Goal: Information Seeking & Learning: Compare options

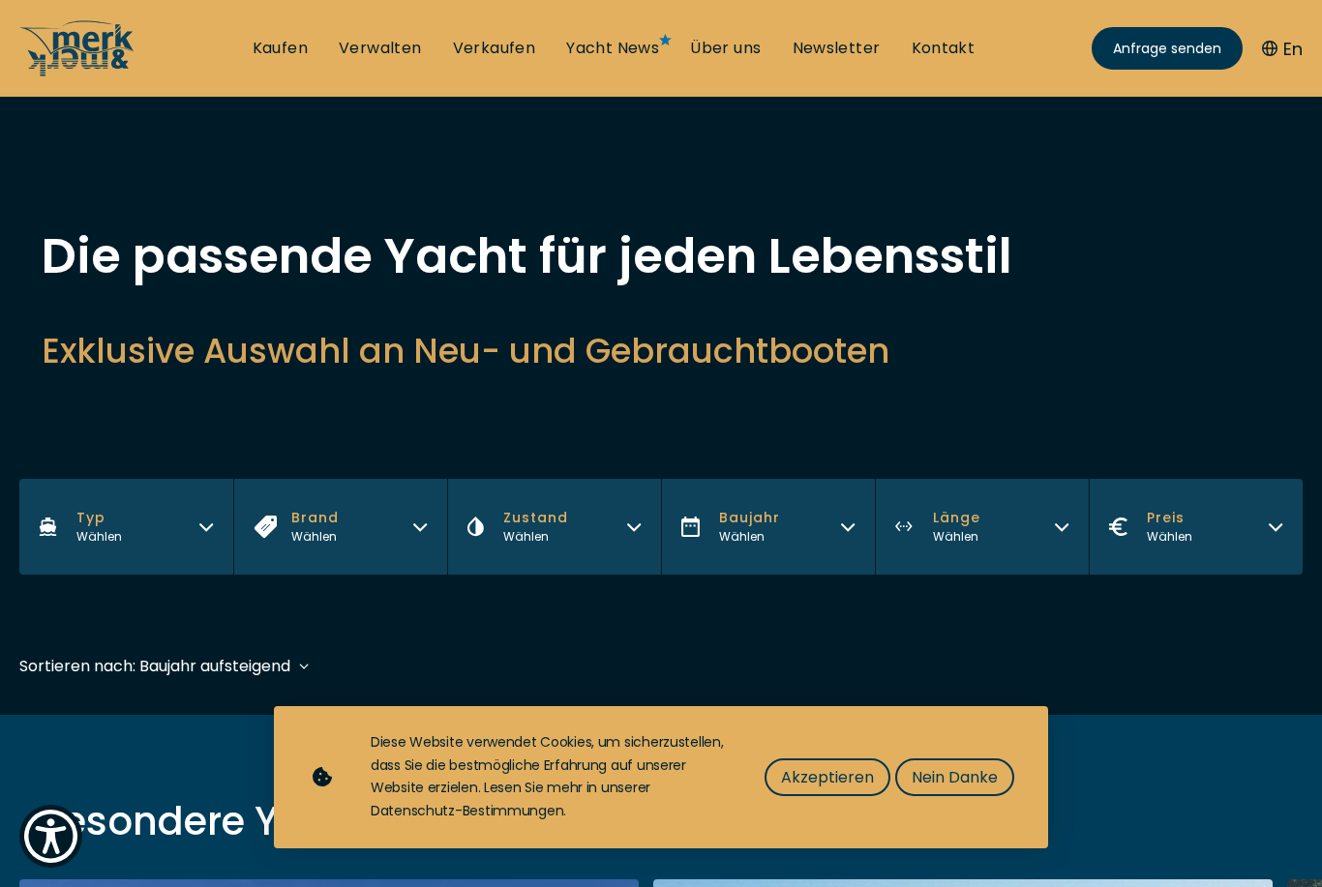
click at [69, 524] on button "Typ Wählen" at bounding box center [126, 527] width 214 height 96
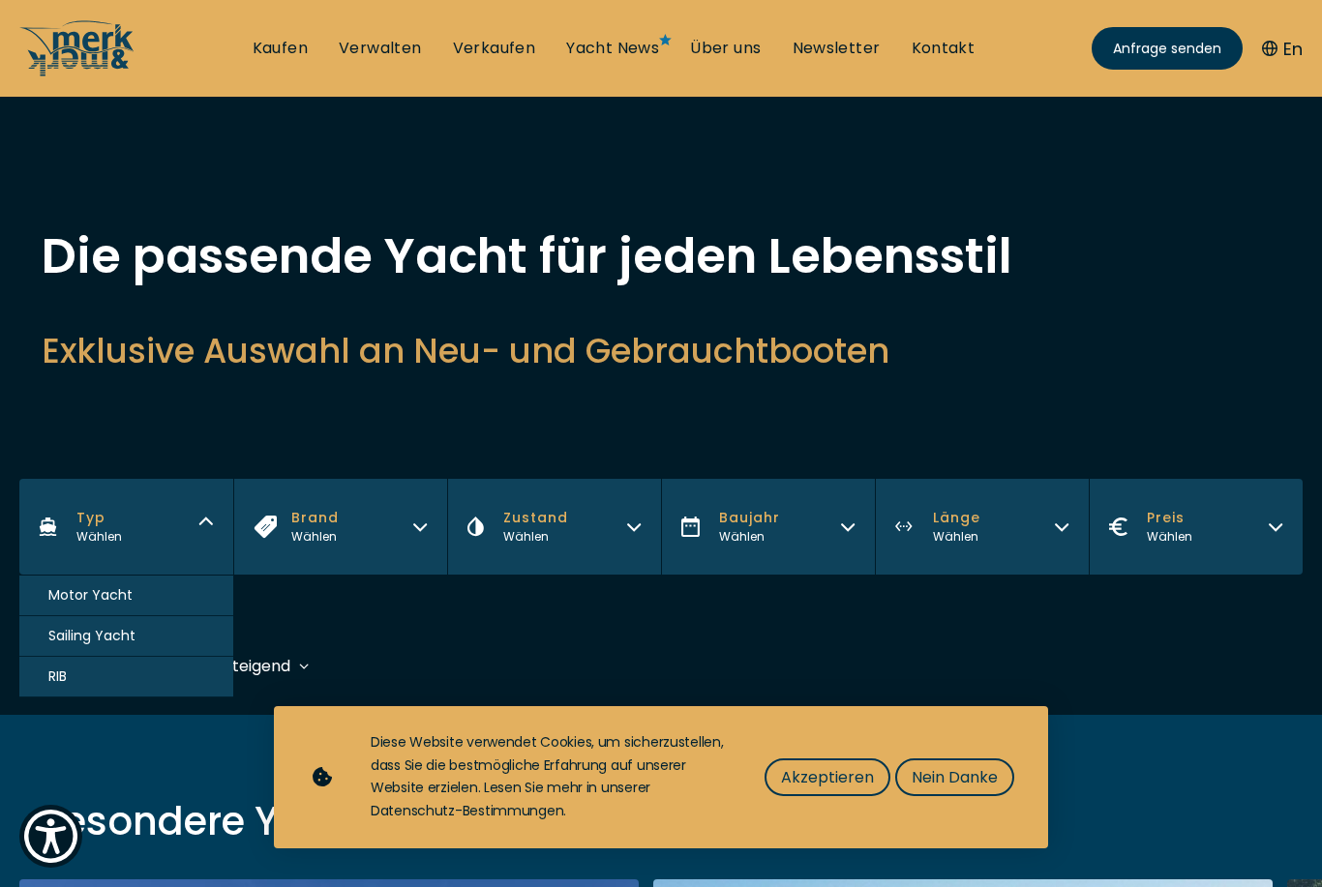
click at [62, 593] on span "Motor Yacht" at bounding box center [90, 595] width 84 height 20
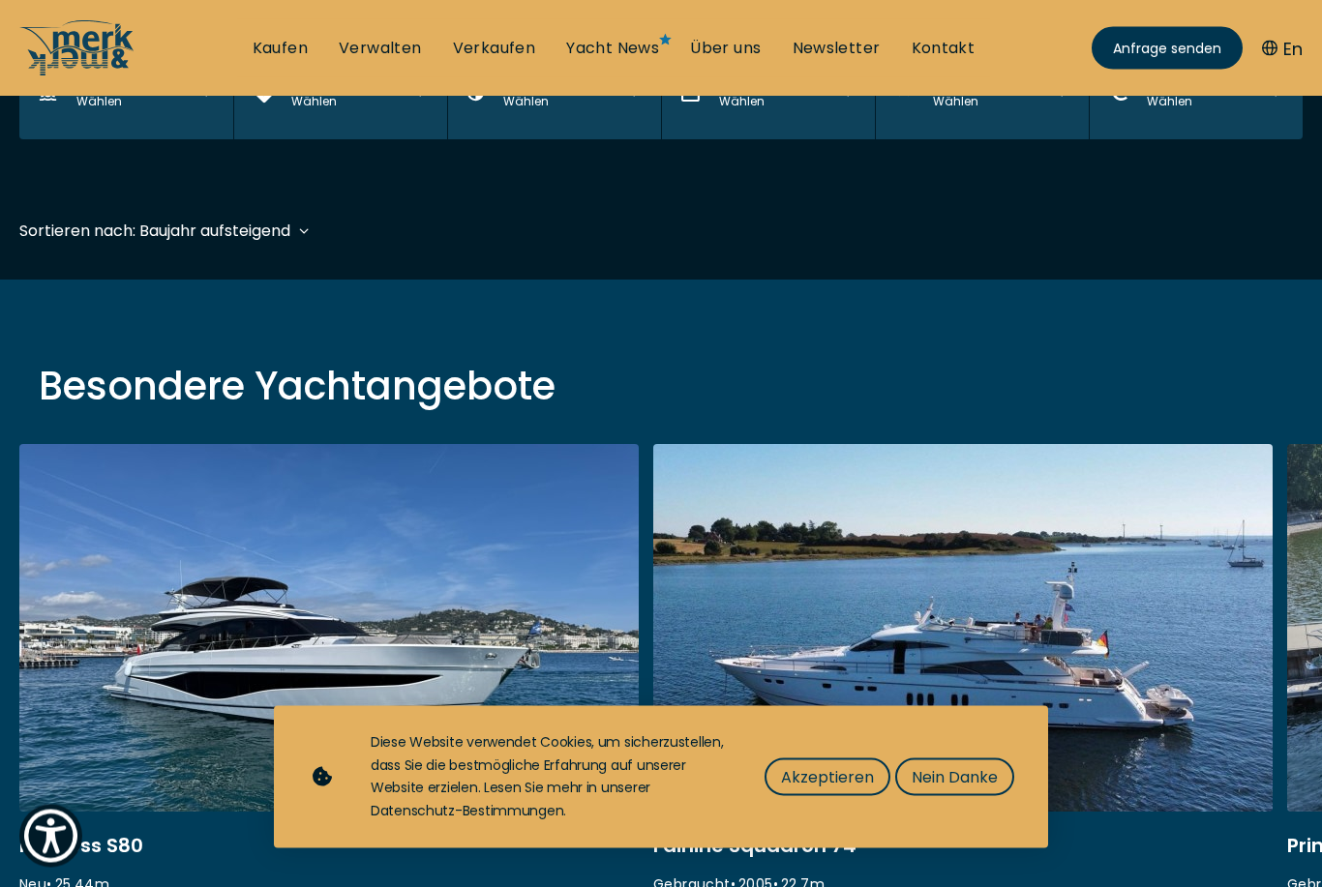
scroll to position [479, 0]
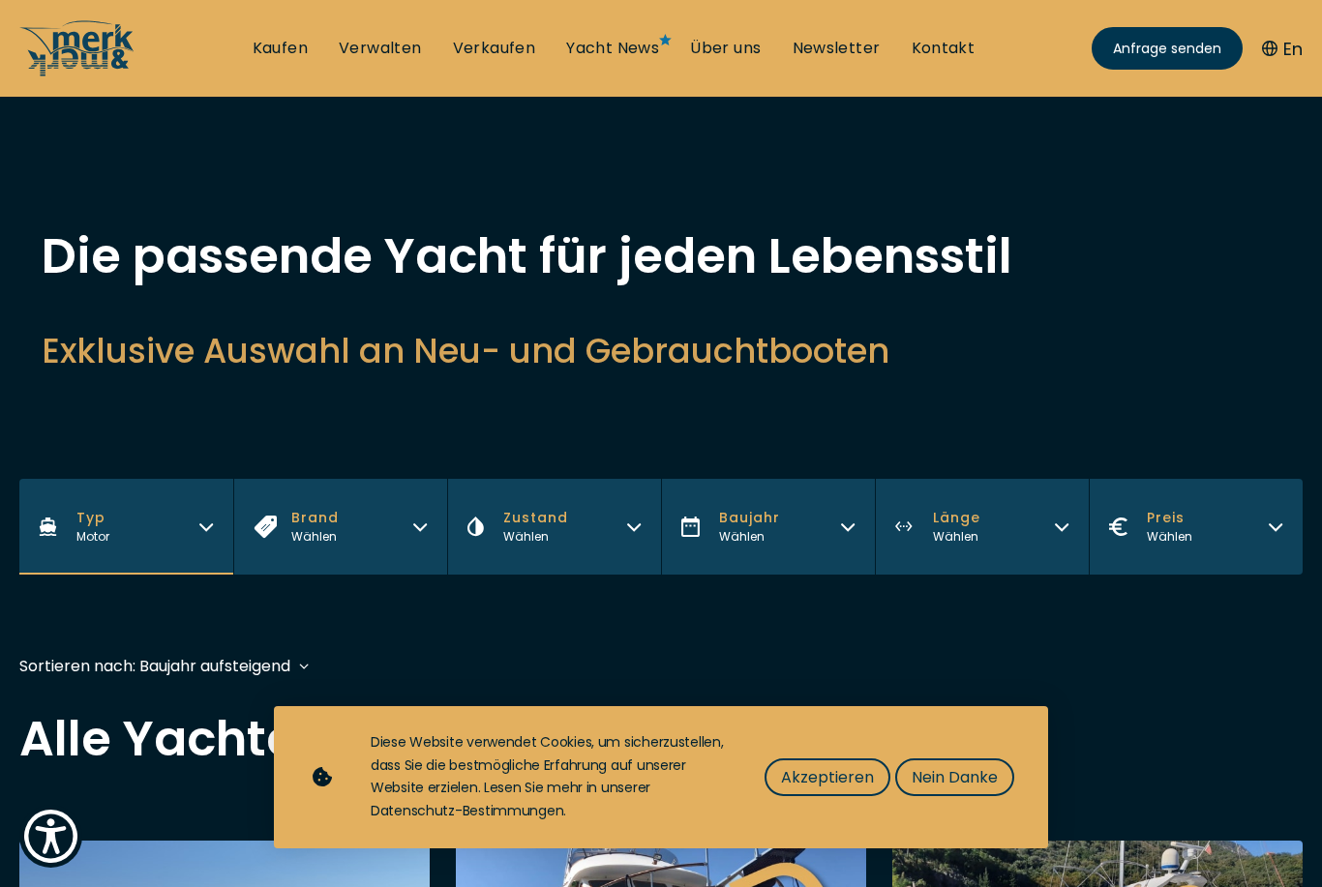
click at [593, 527] on button "Zustand Wählen" at bounding box center [554, 527] width 214 height 96
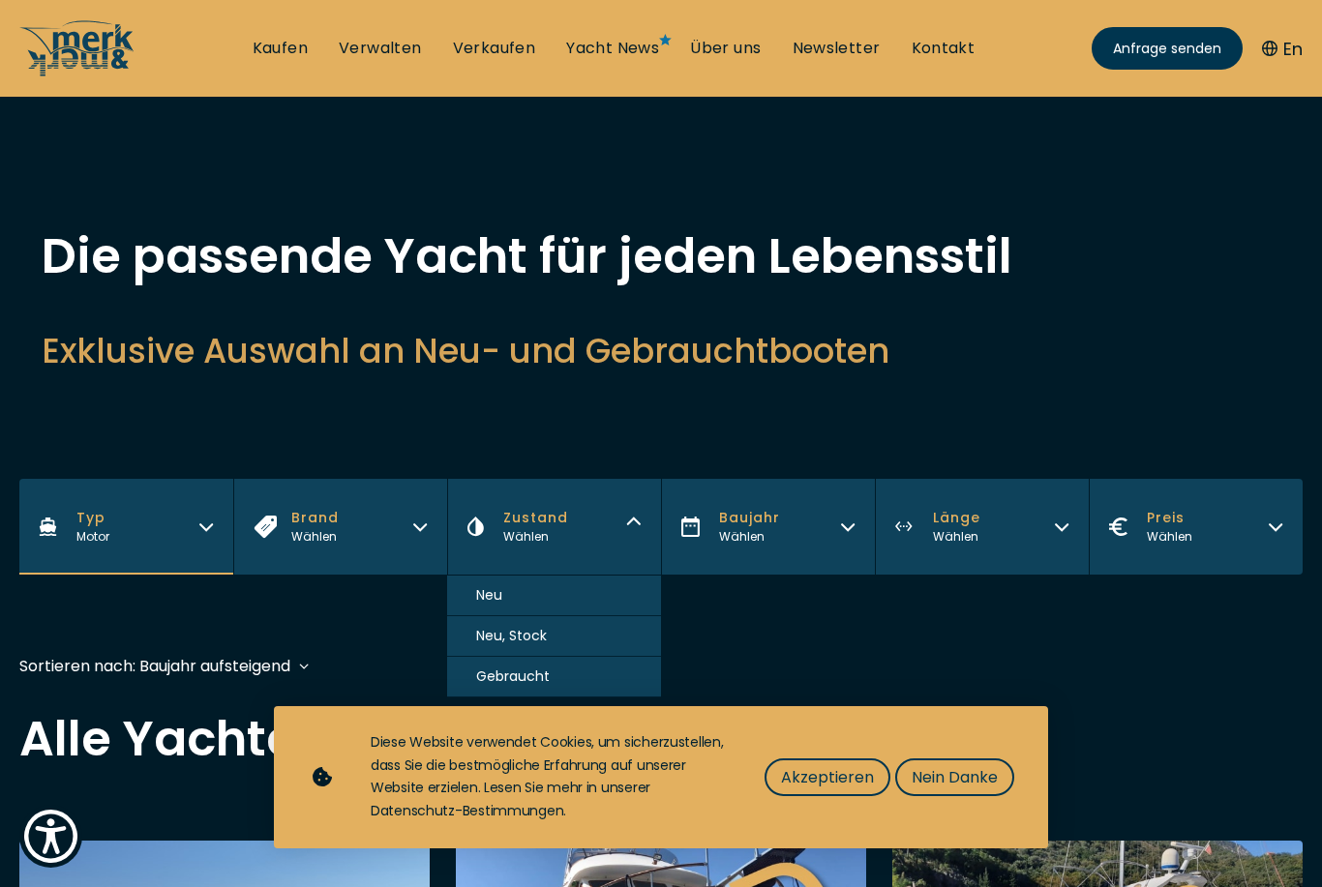
click at [580, 598] on button "Neu" at bounding box center [554, 596] width 214 height 41
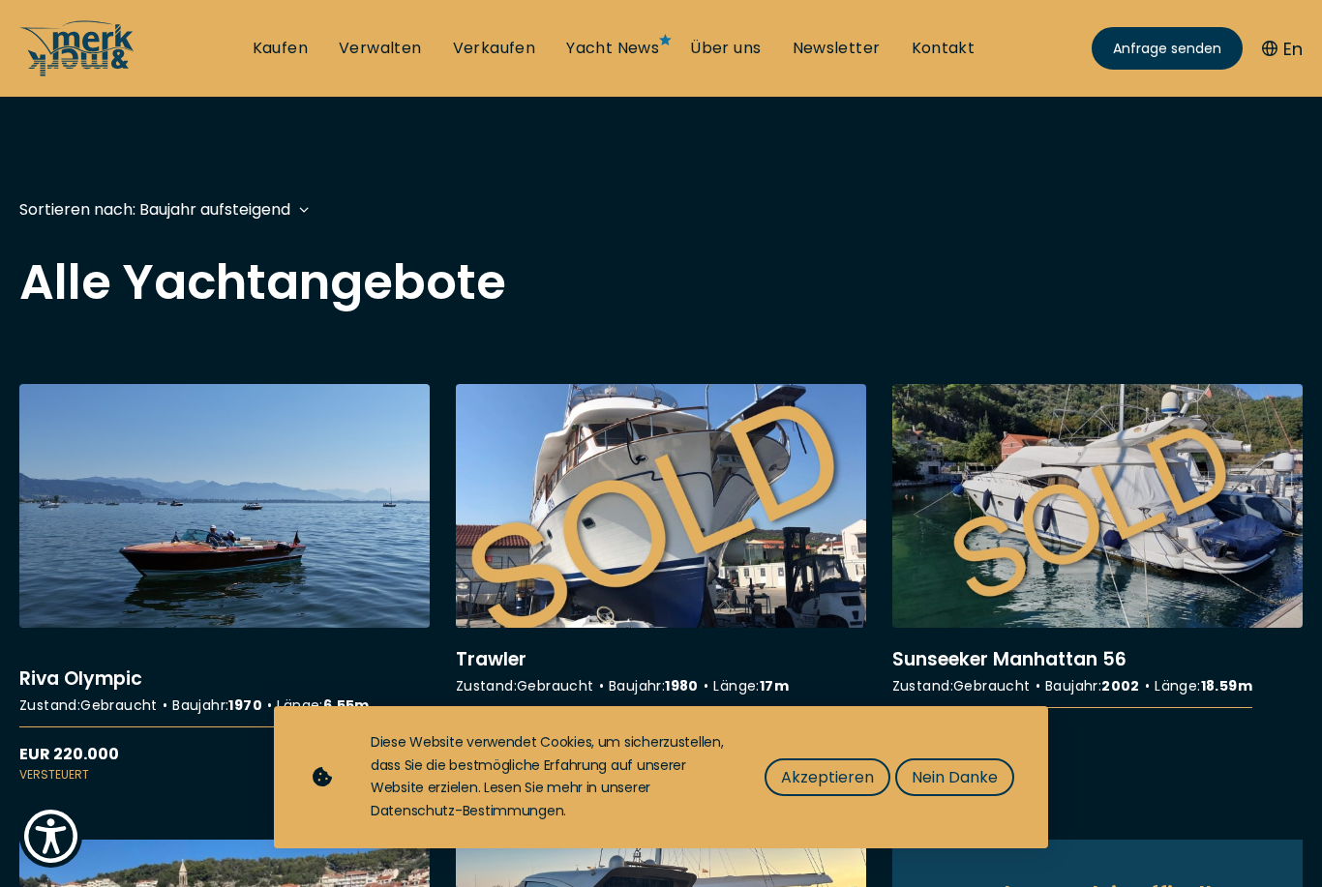
scroll to position [479, 0]
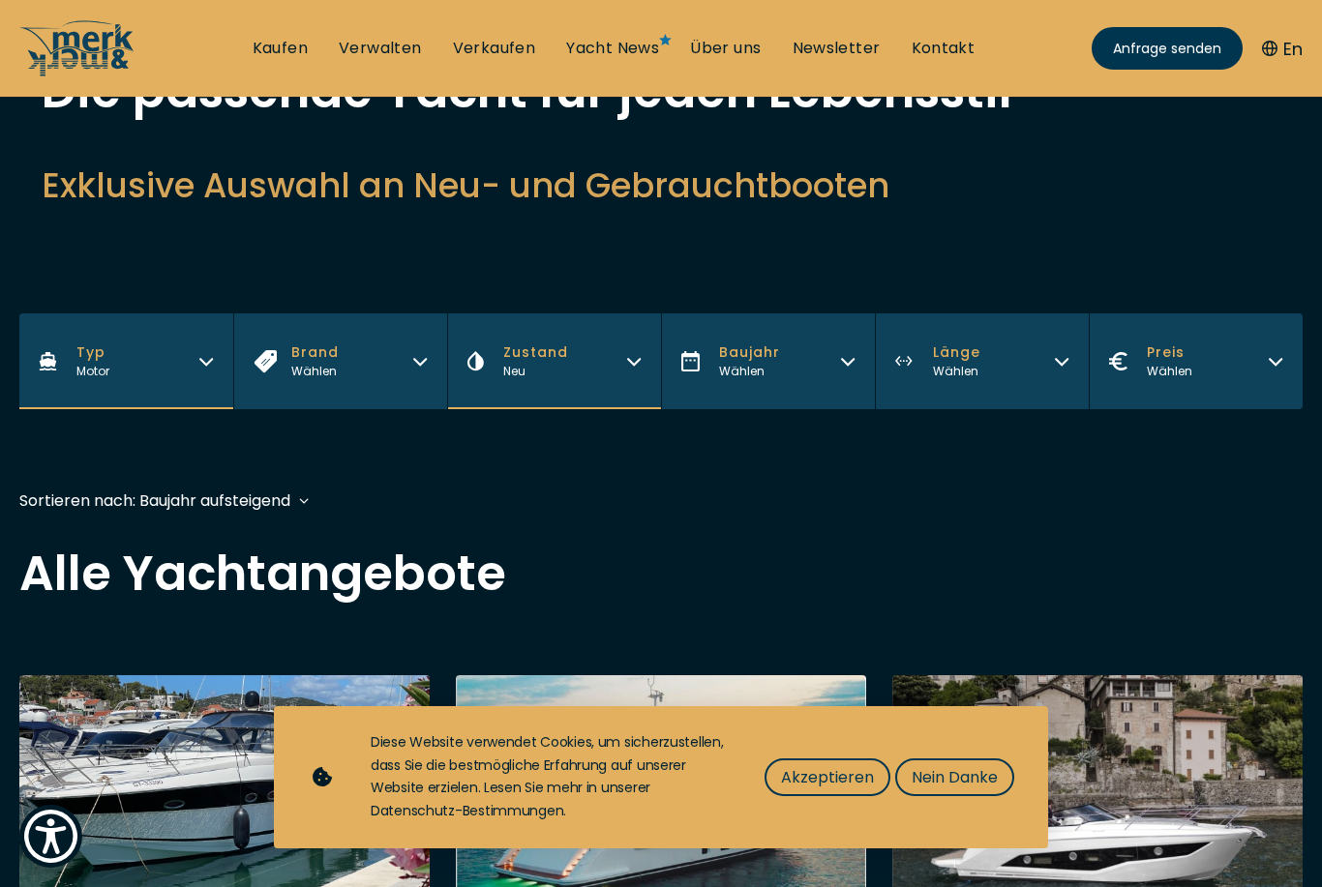
scroll to position [163, 0]
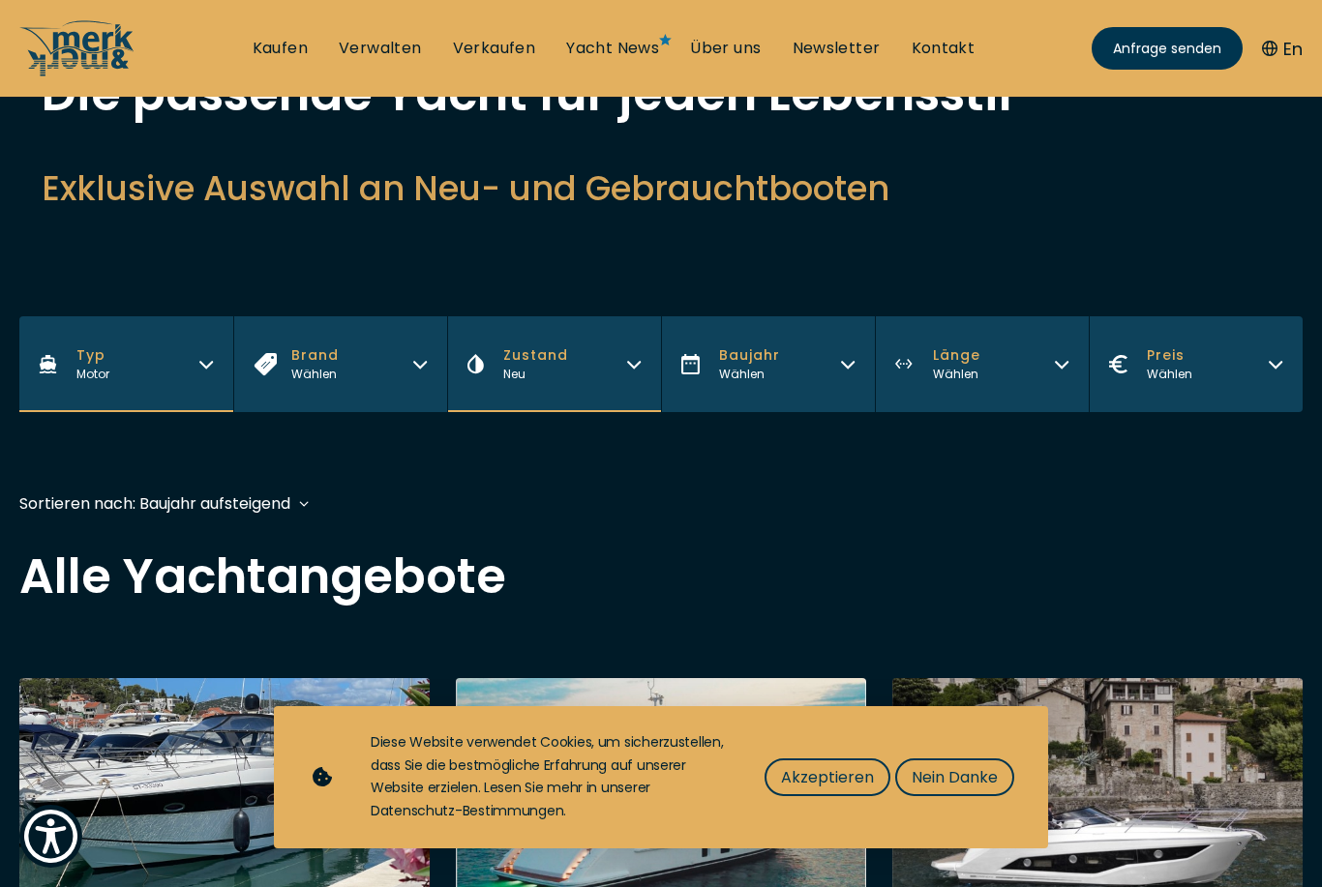
click at [1055, 366] on icon "button" at bounding box center [1061, 361] width 15 height 15
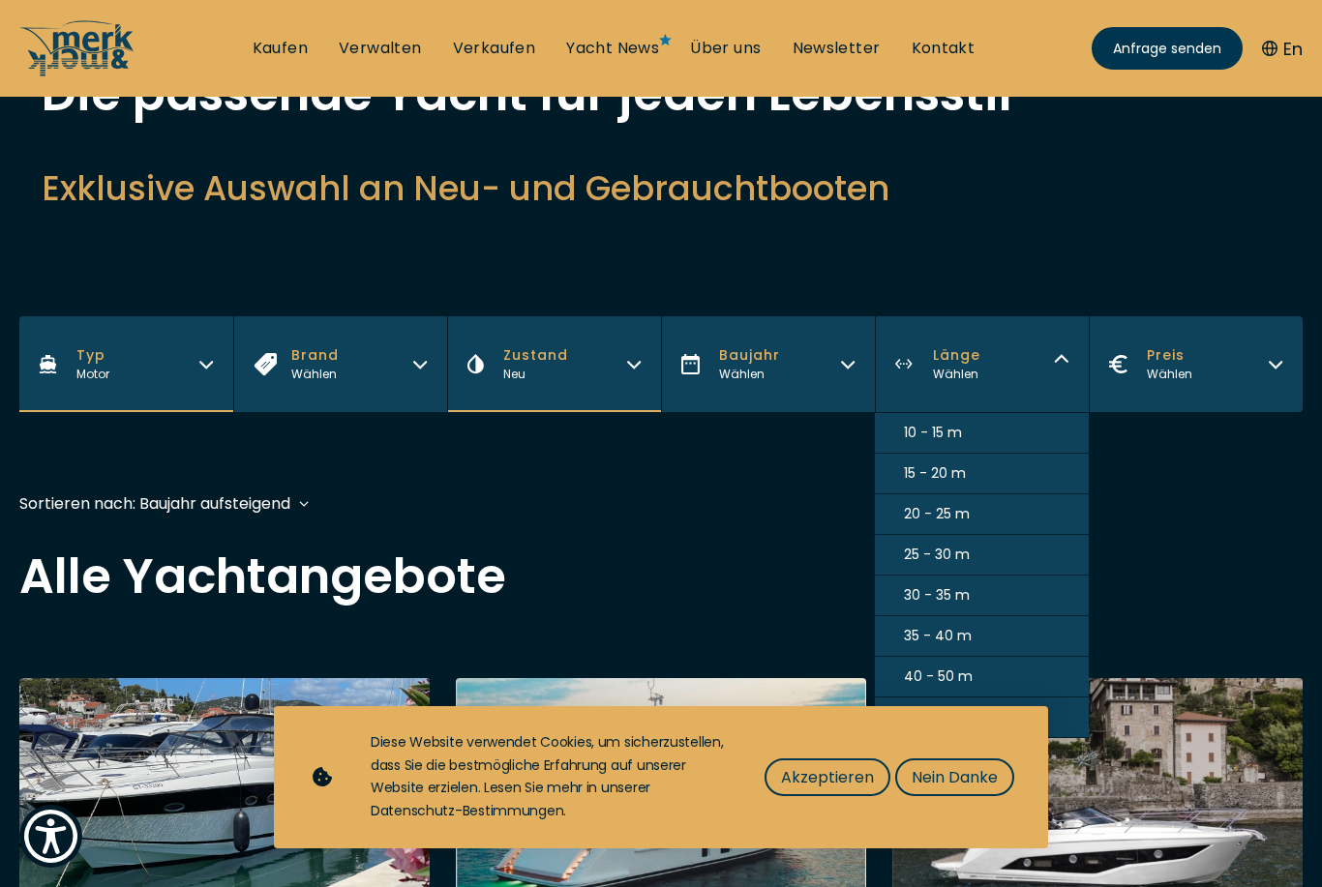
click at [994, 474] on button "15 - 20 m" at bounding box center [982, 474] width 214 height 41
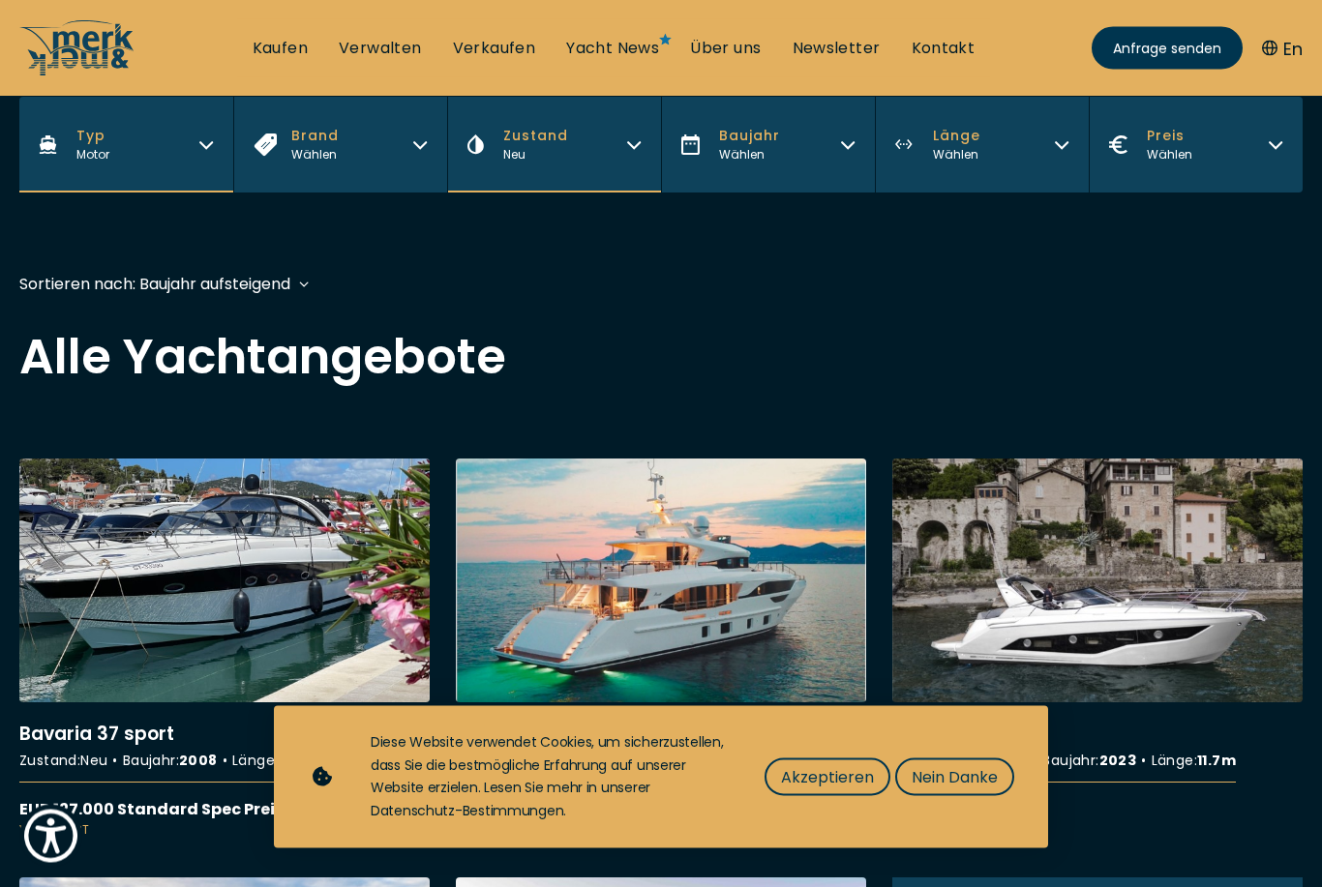
scroll to position [479, 0]
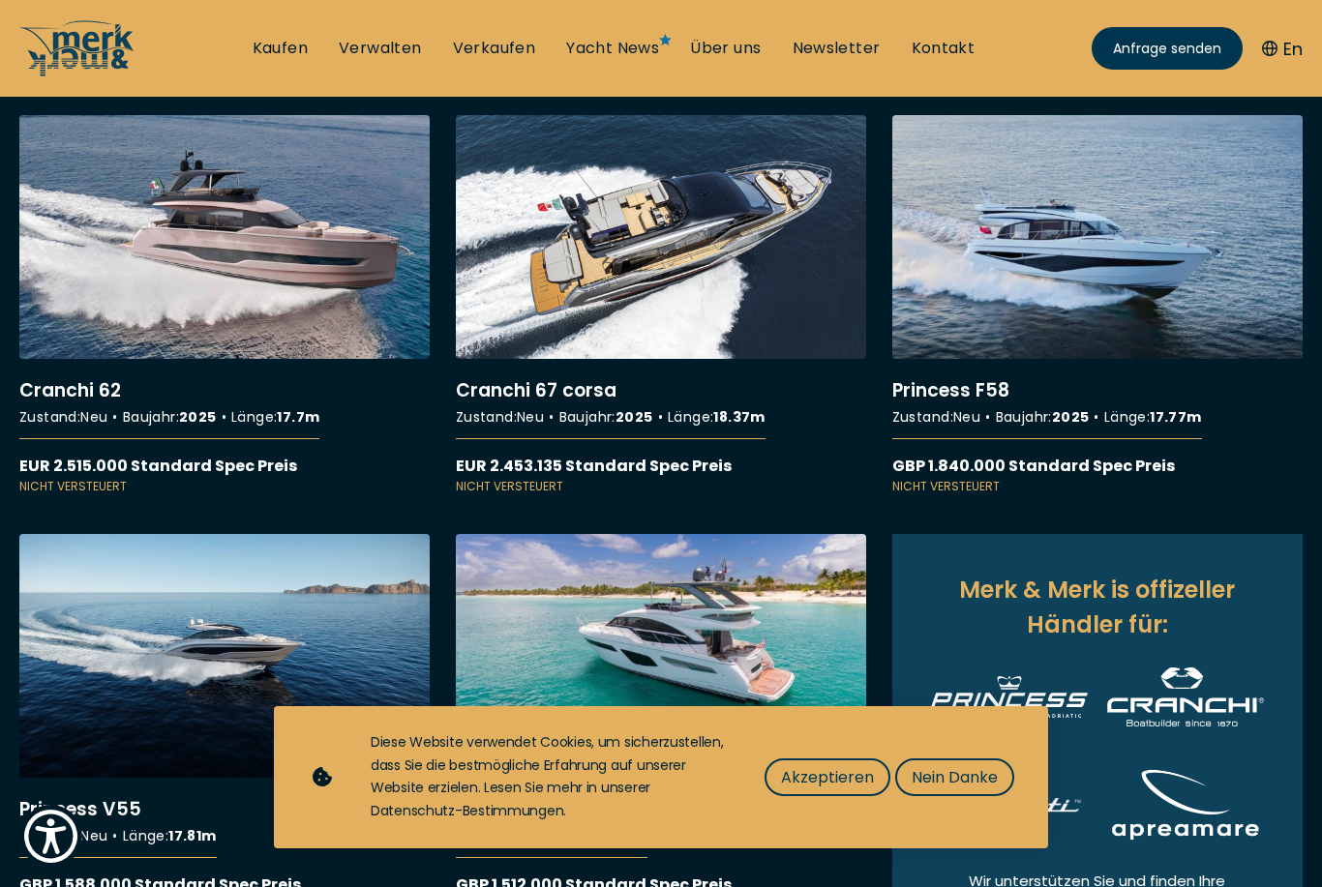
scroll to position [705, 0]
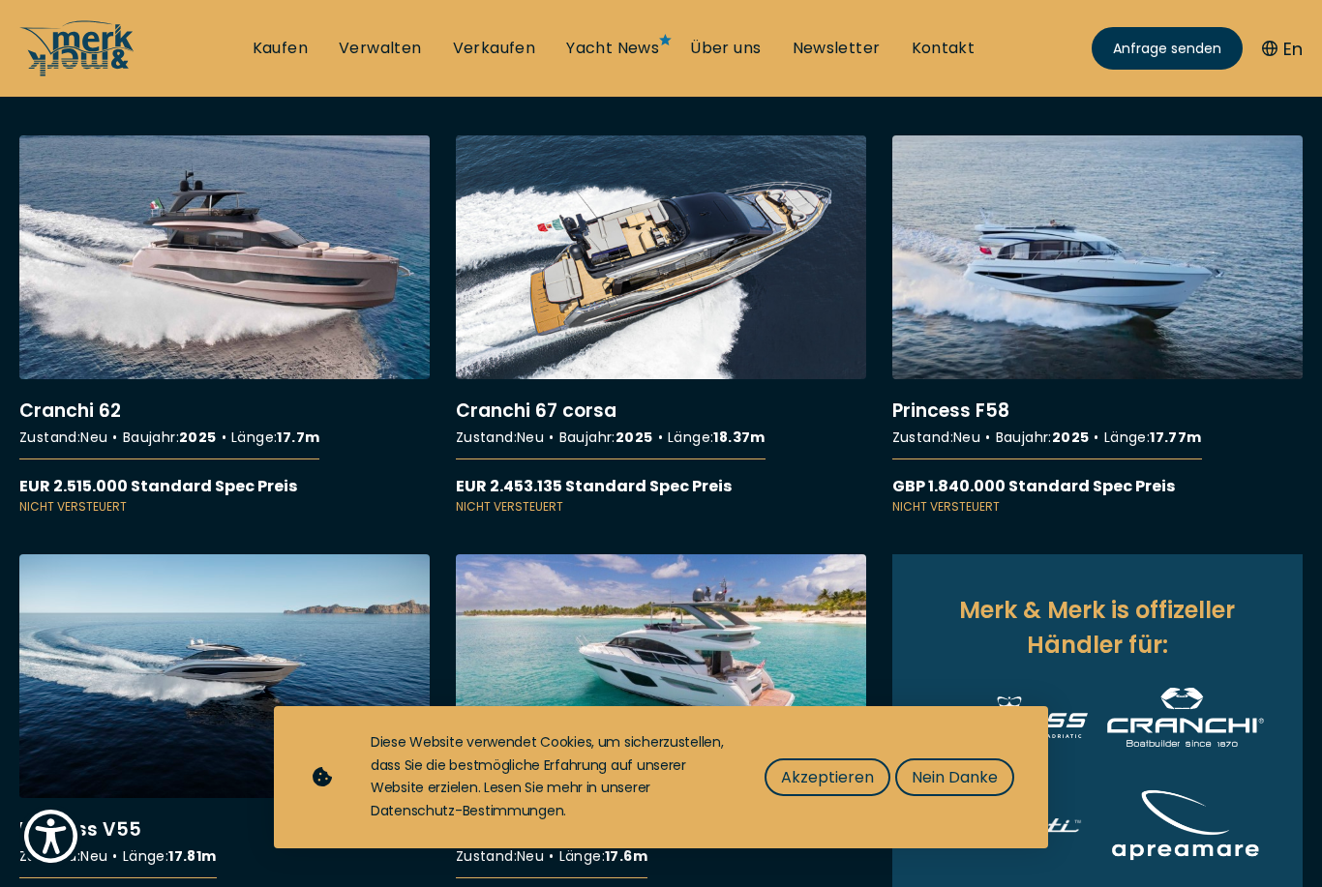
click at [115, 277] on link "More details about Cranchi 62" at bounding box center [224, 325] width 410 height 380
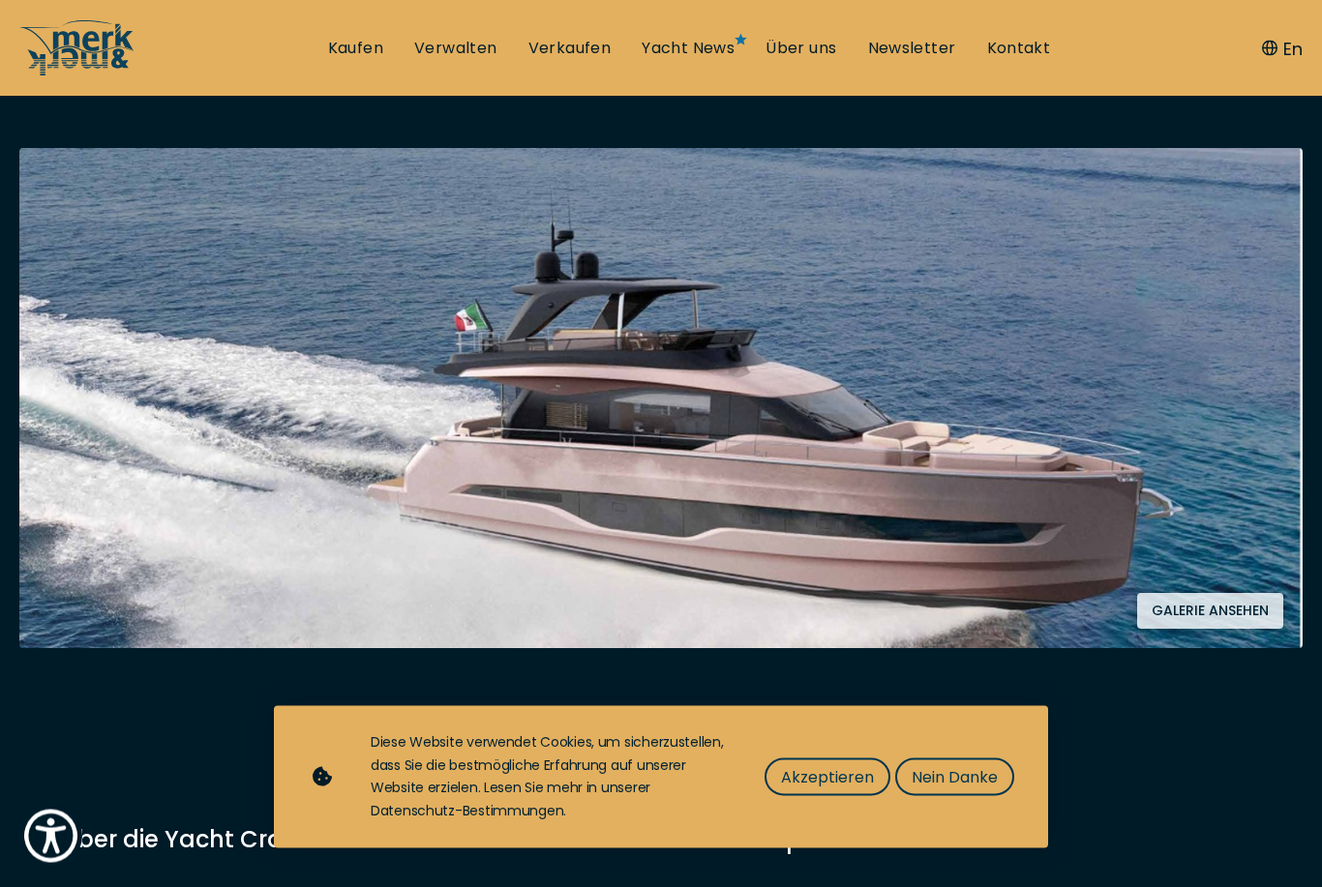
scroll to position [366, 0]
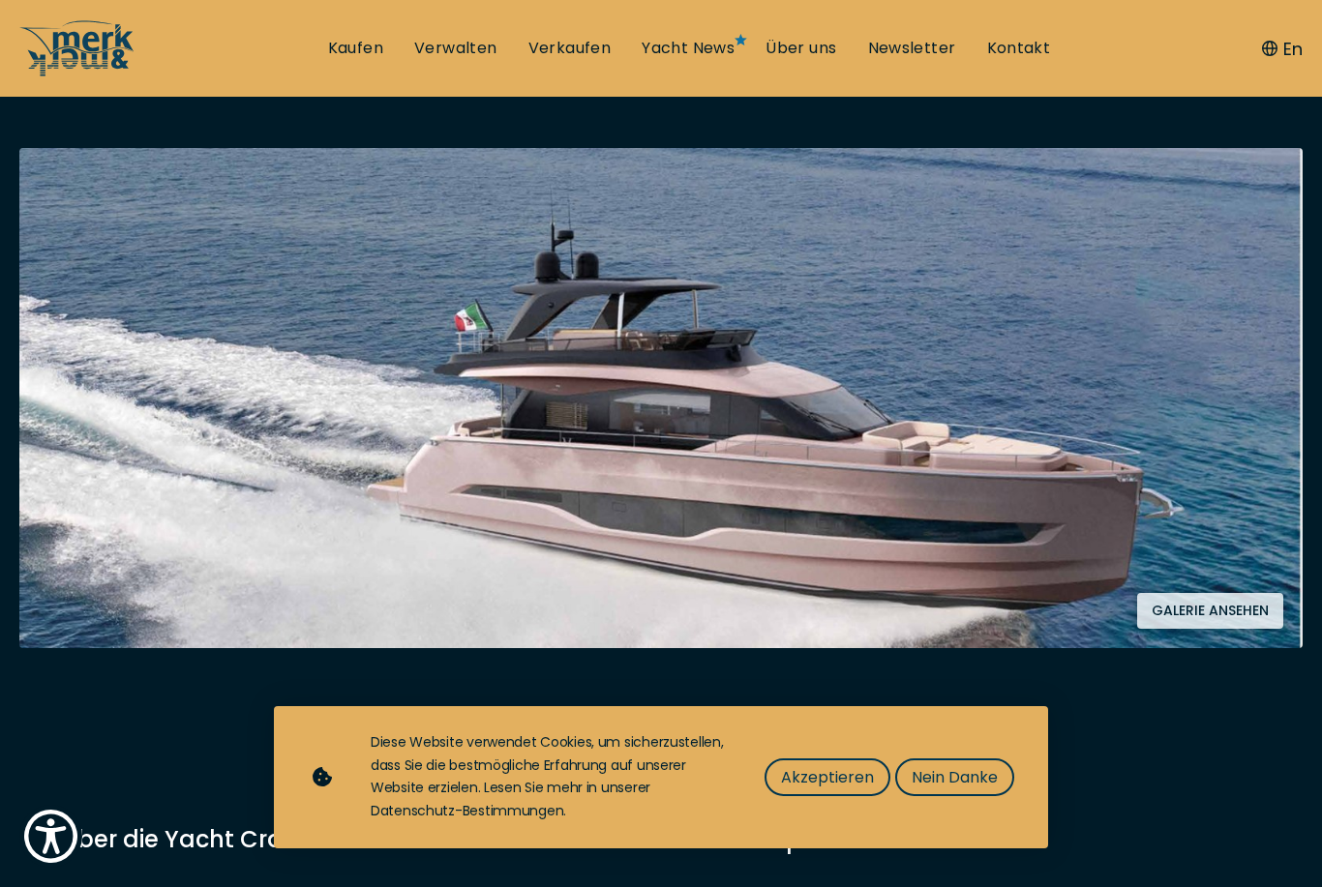
click at [1220, 614] on button "Galerie ansehen" at bounding box center [1210, 611] width 146 height 36
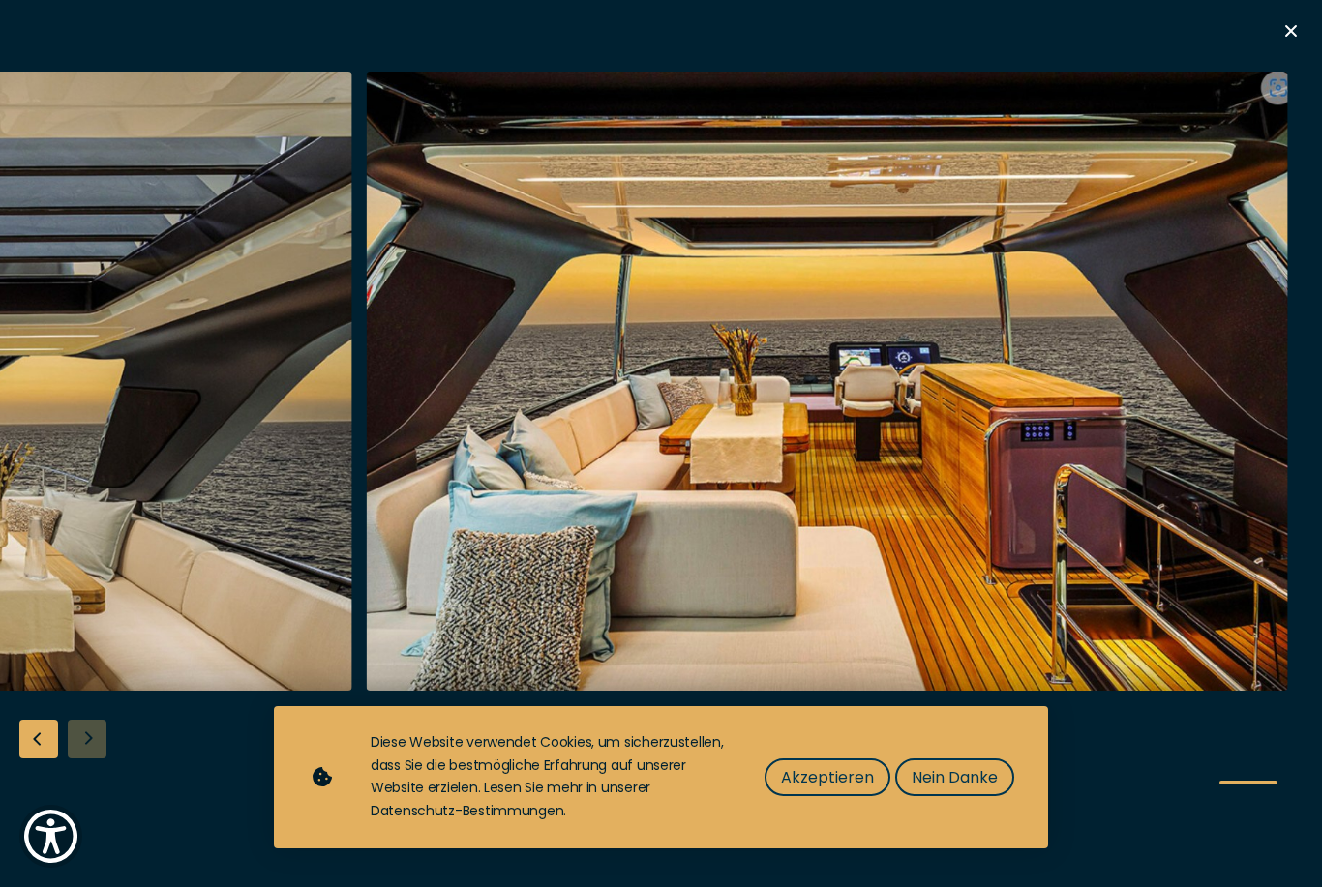
click at [969, 790] on span "Nein Danke" at bounding box center [955, 777] width 86 height 24
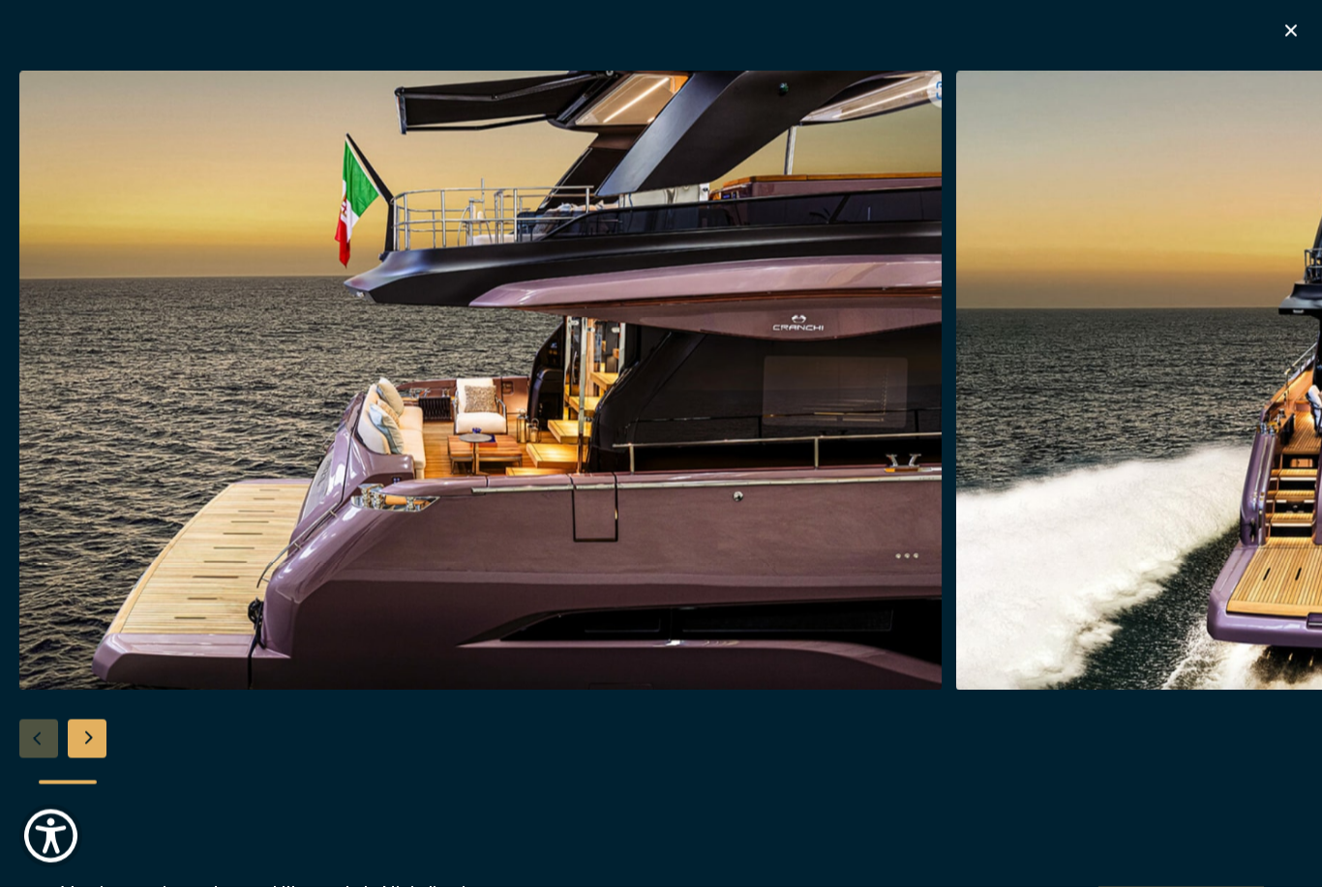
scroll to position [1066, 0]
click at [1280, 40] on icon "button" at bounding box center [1290, 30] width 23 height 23
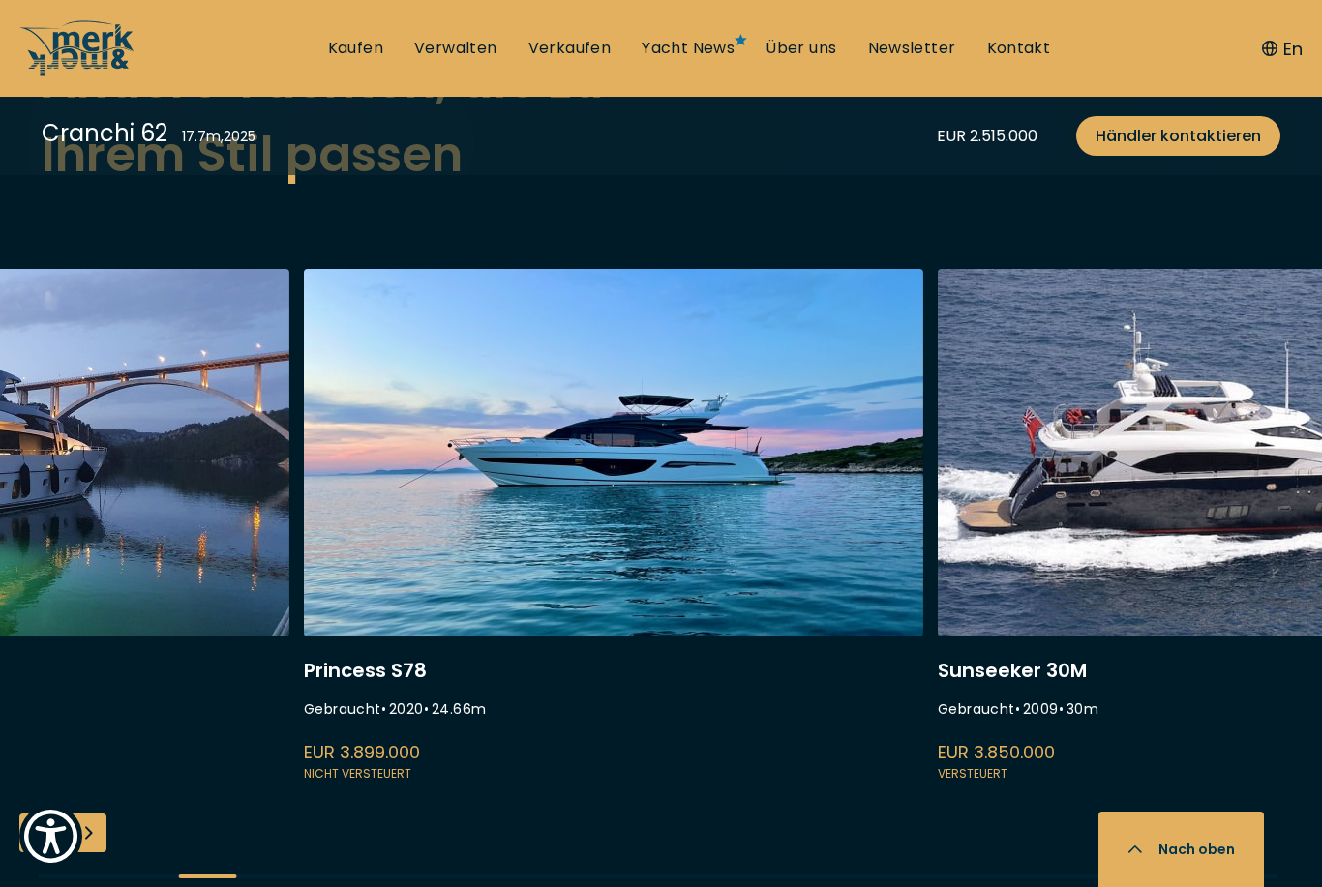
scroll to position [5214, 0]
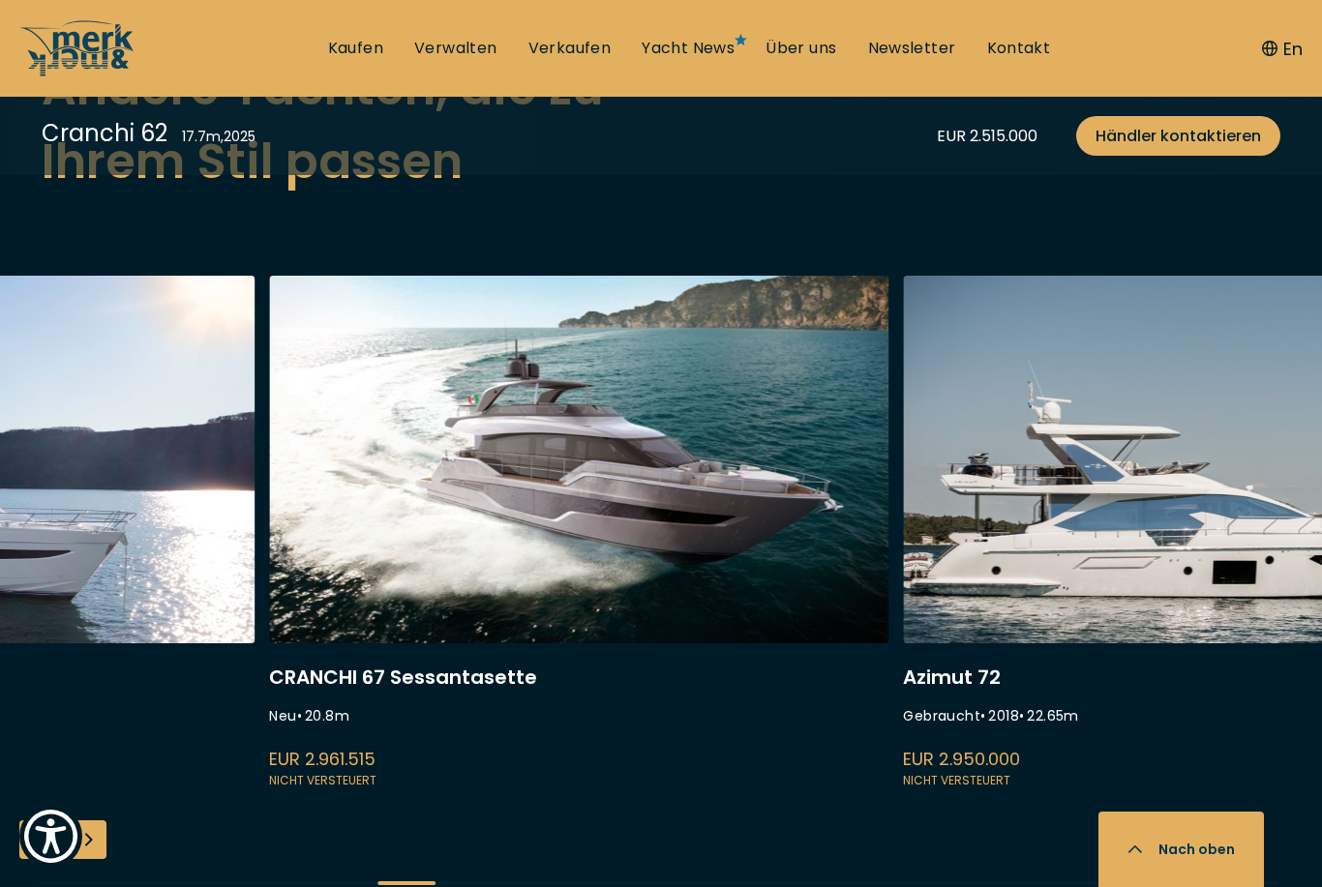
click at [485, 506] on link at bounding box center [578, 534] width 619 height 516
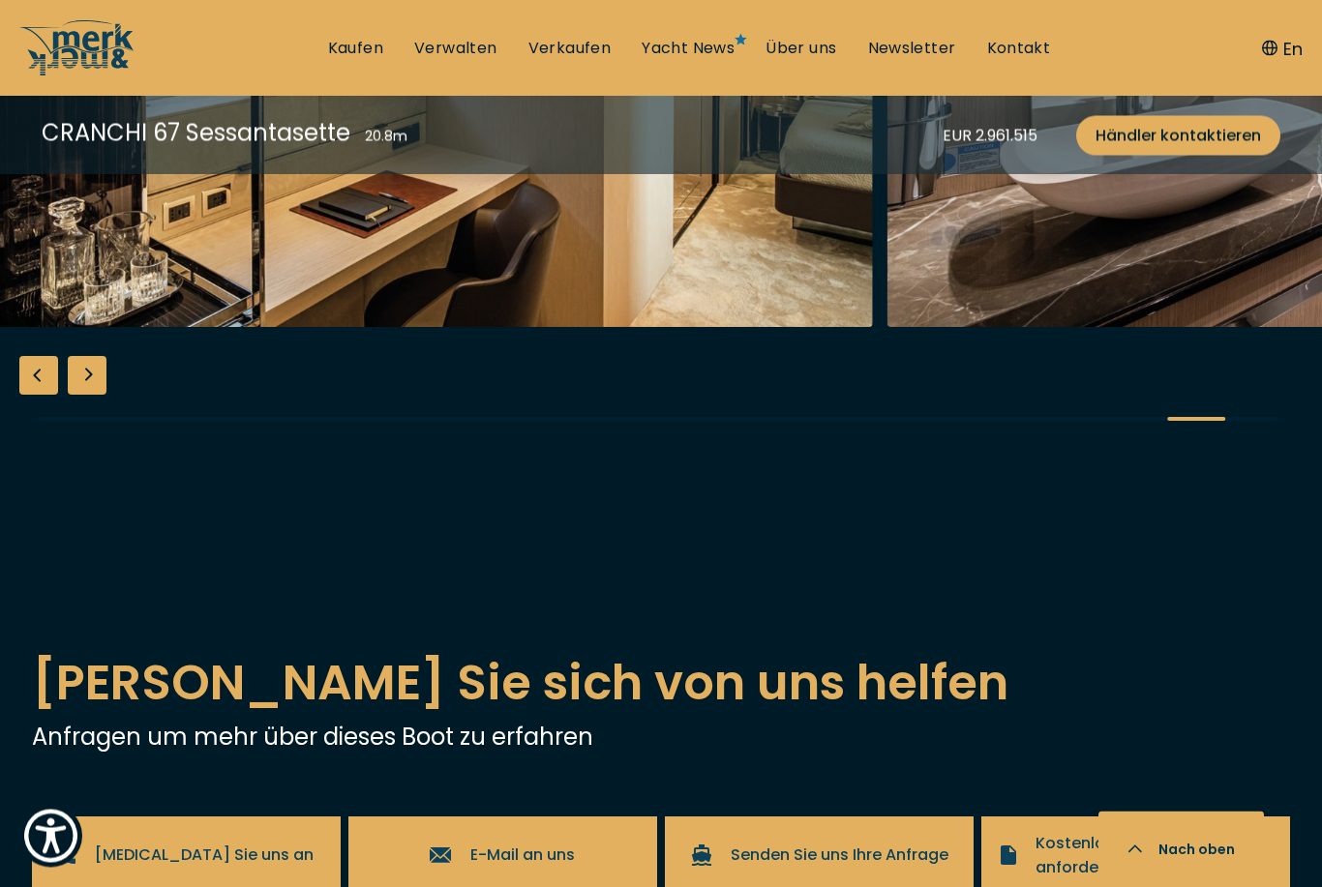
scroll to position [3683, 0]
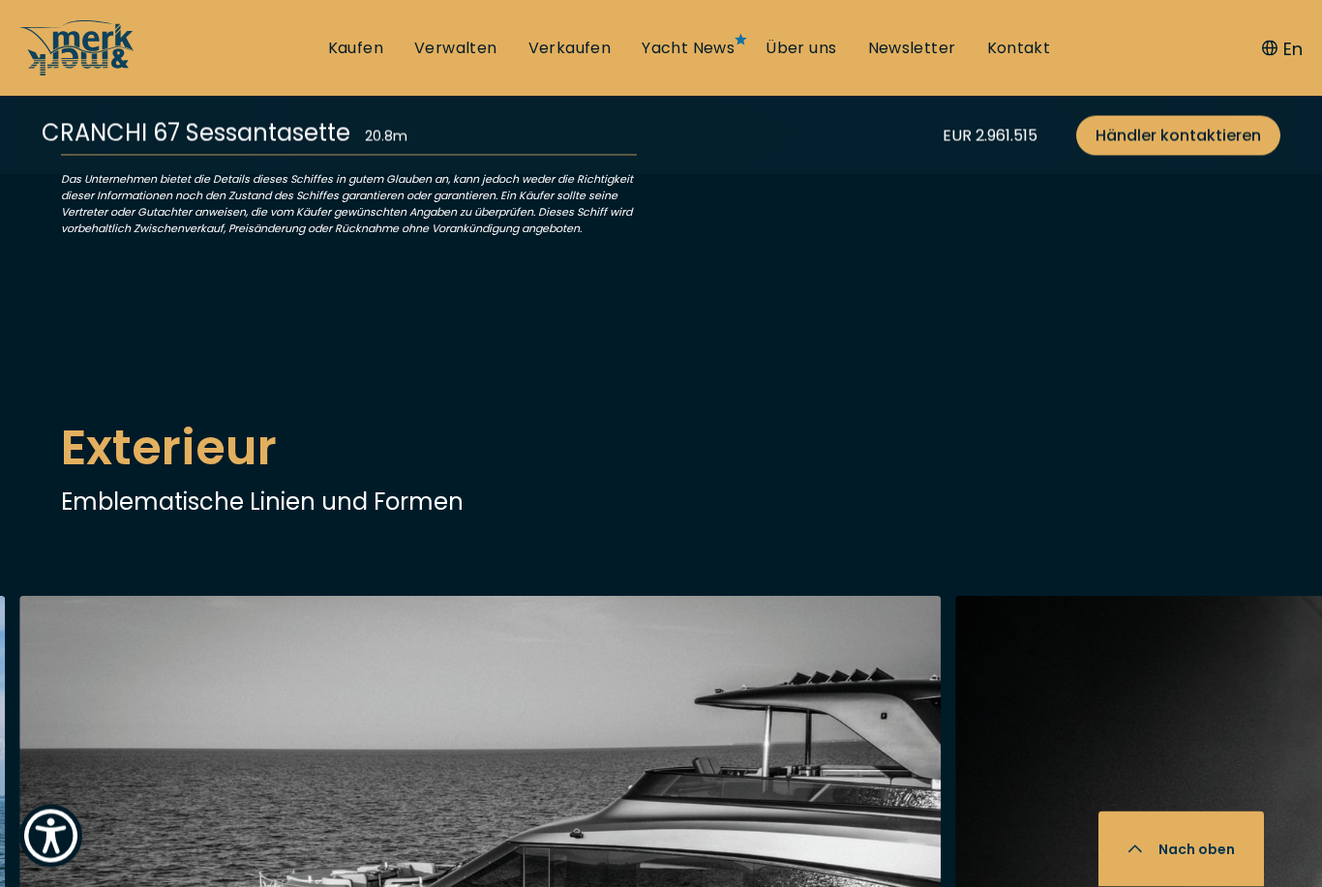
scroll to position [5270, 0]
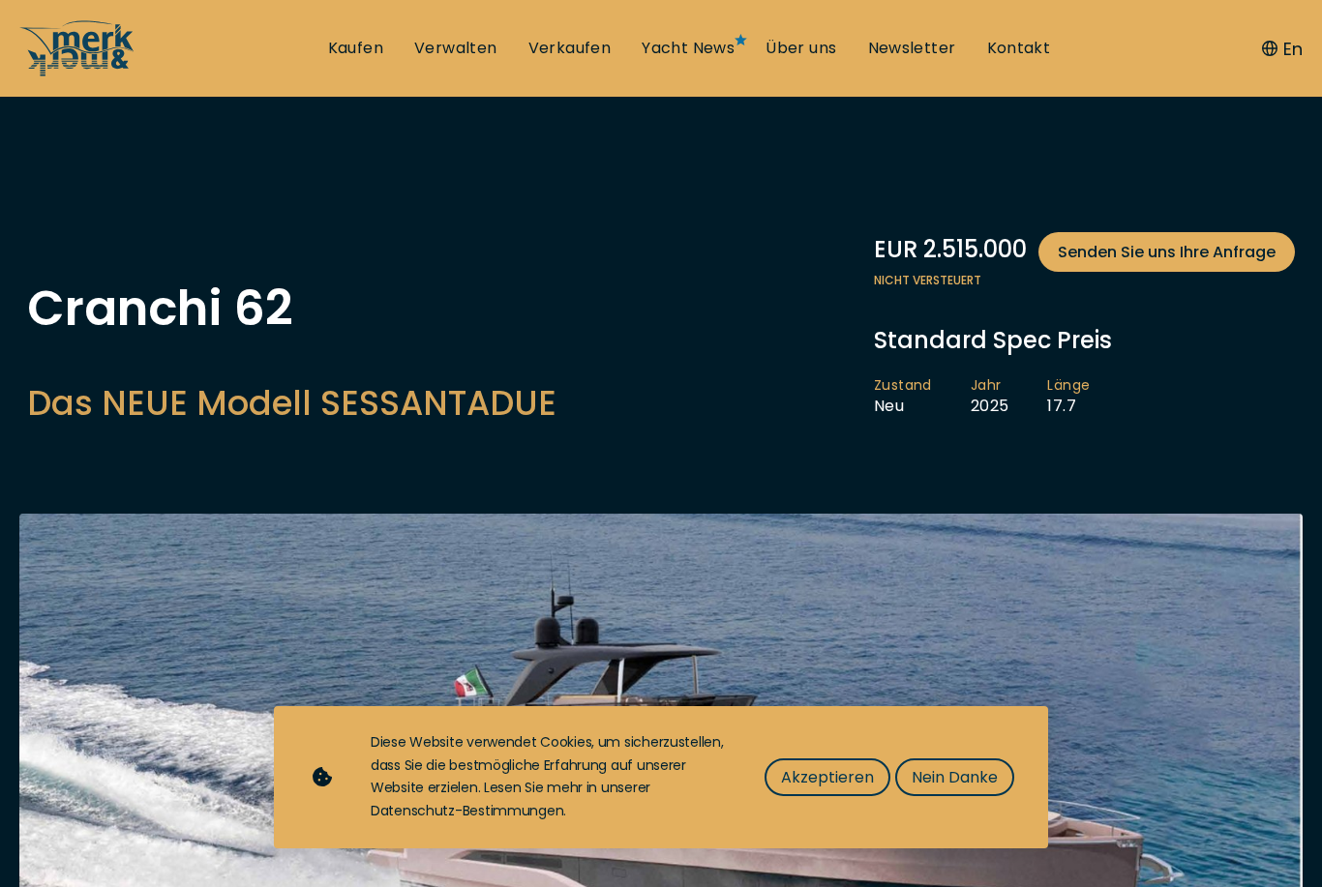
scroll to position [479, 0]
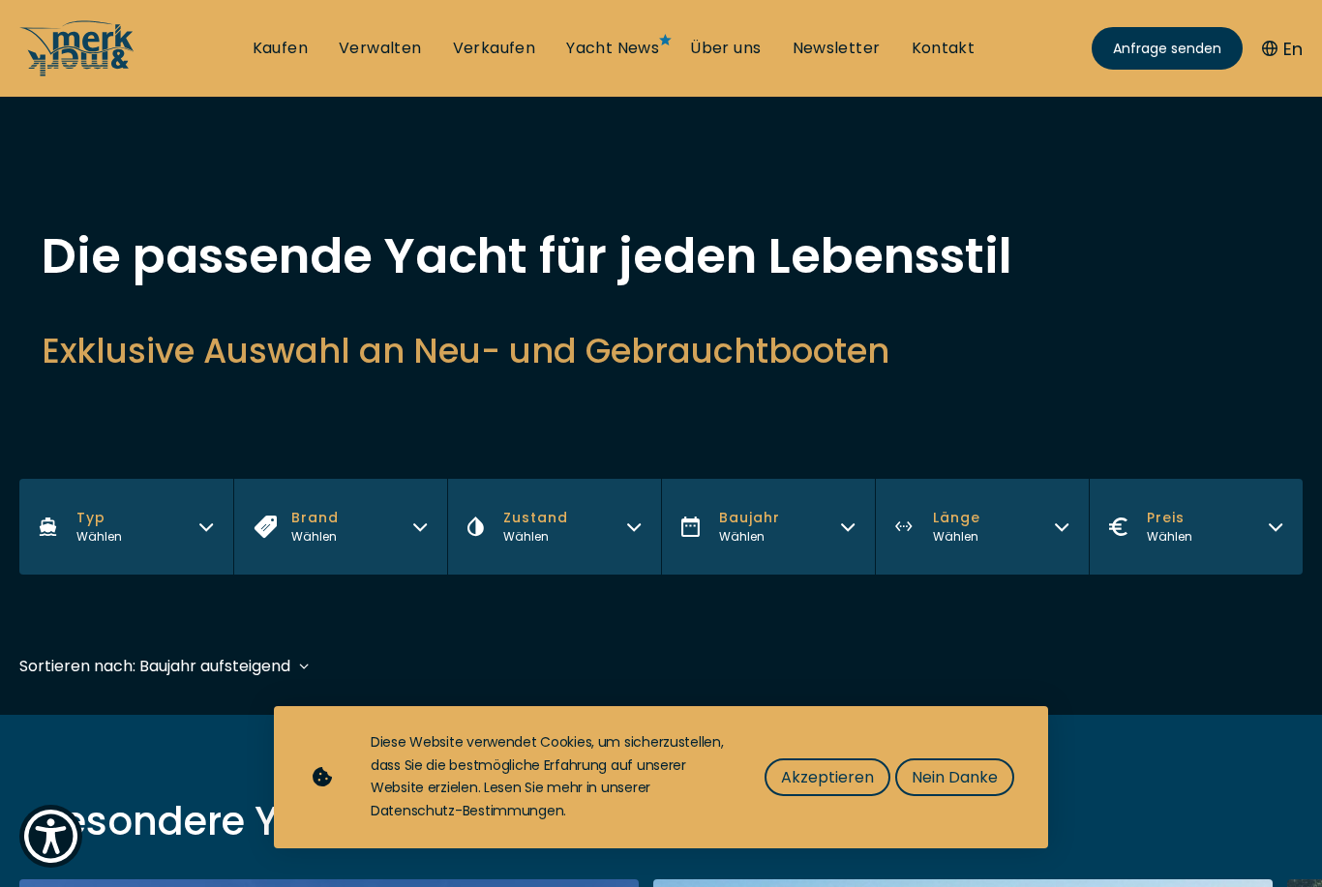
click at [1008, 531] on button "Länge Wählen" at bounding box center [982, 527] width 214 height 96
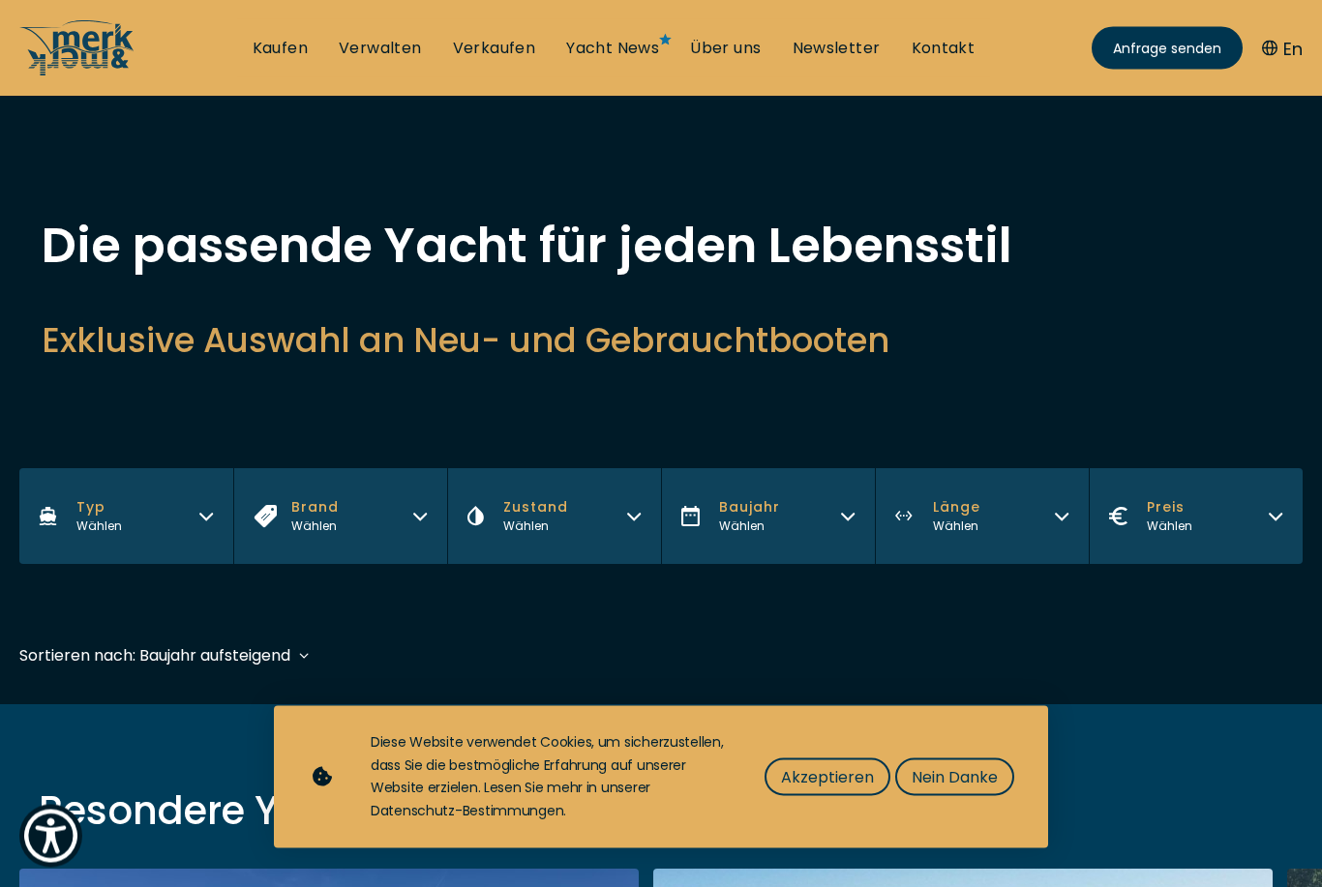
scroll to position [11, 0]
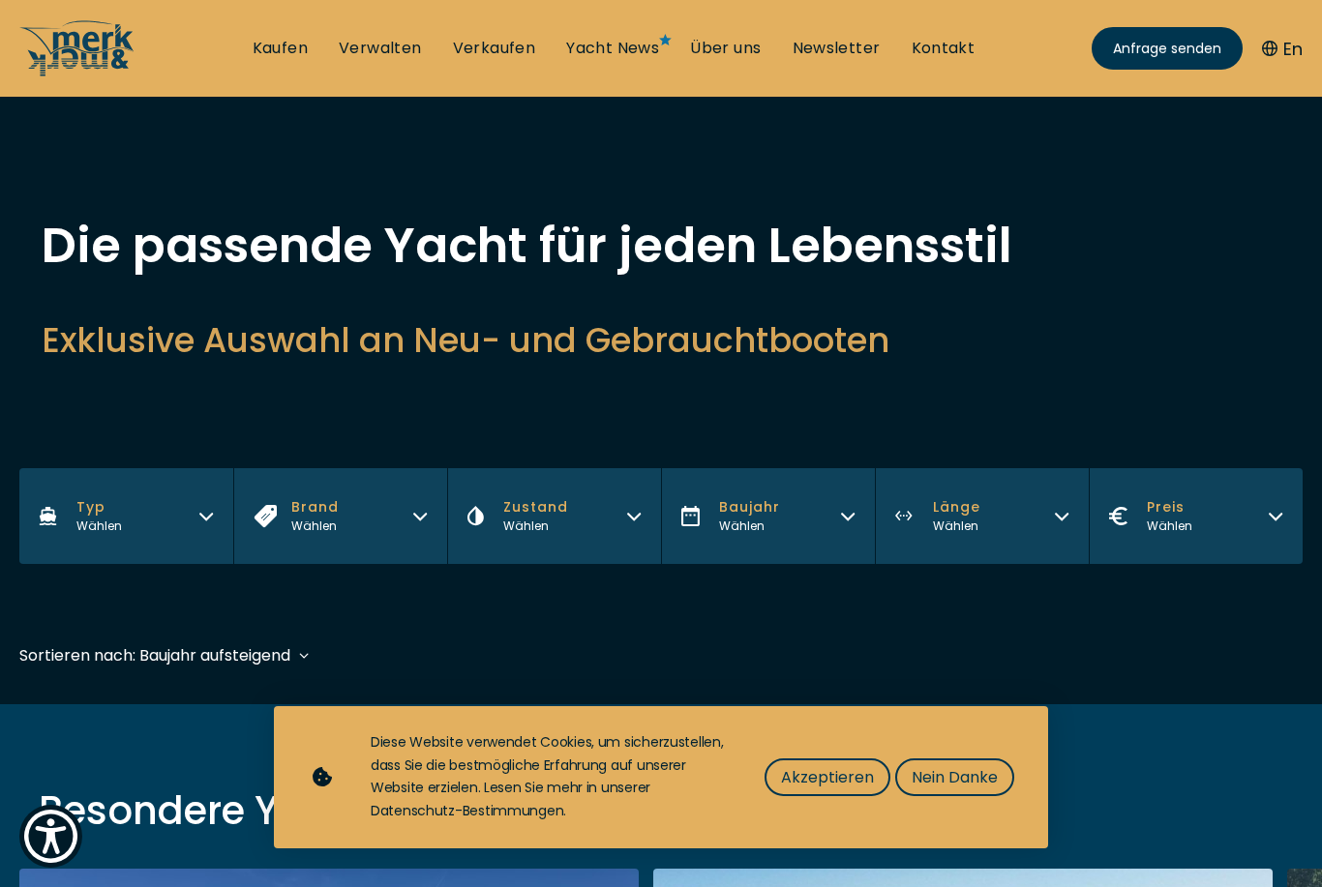
click at [1016, 513] on button "Länge Wählen" at bounding box center [982, 516] width 214 height 96
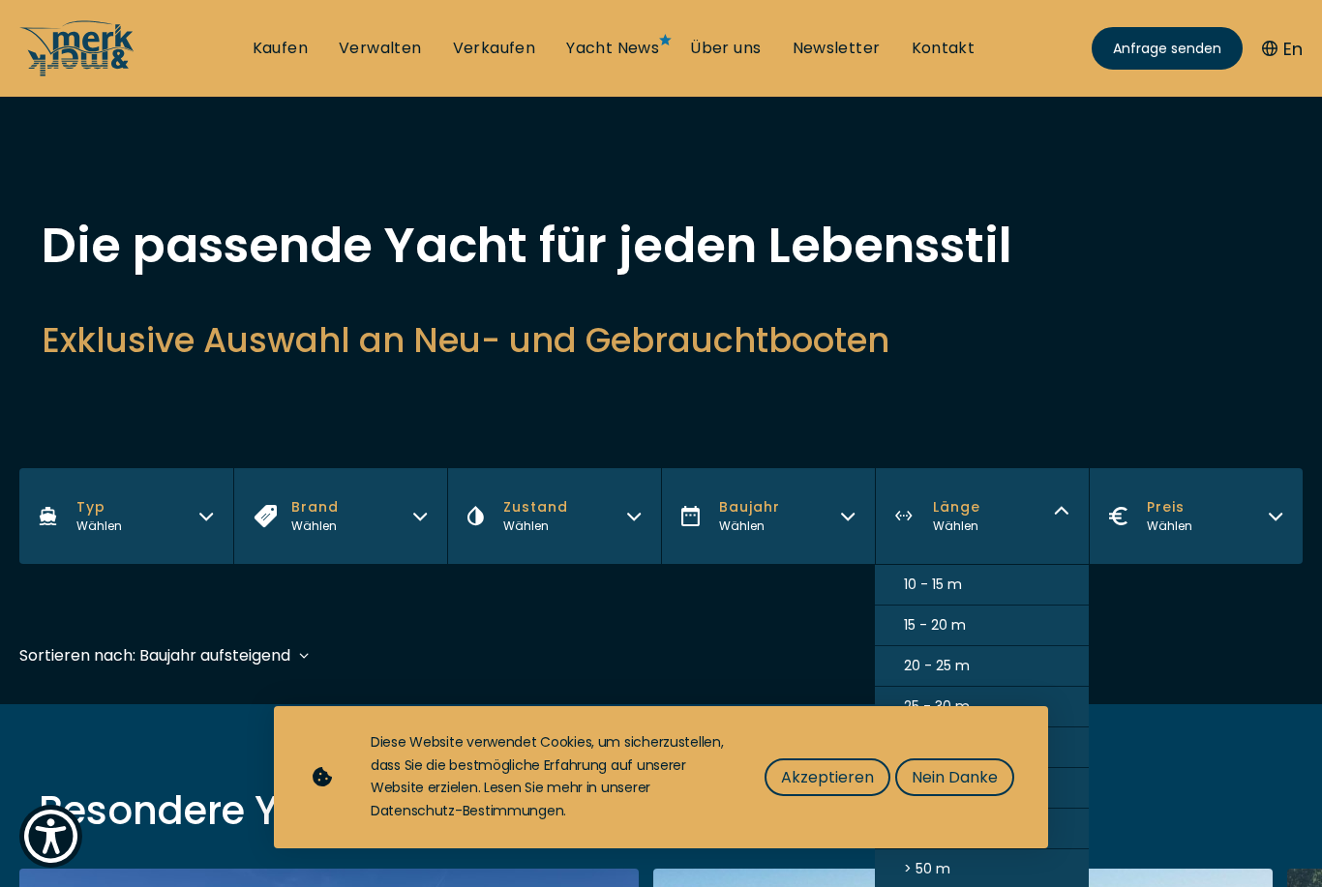
click at [986, 671] on button "20 - 25 m" at bounding box center [982, 666] width 214 height 41
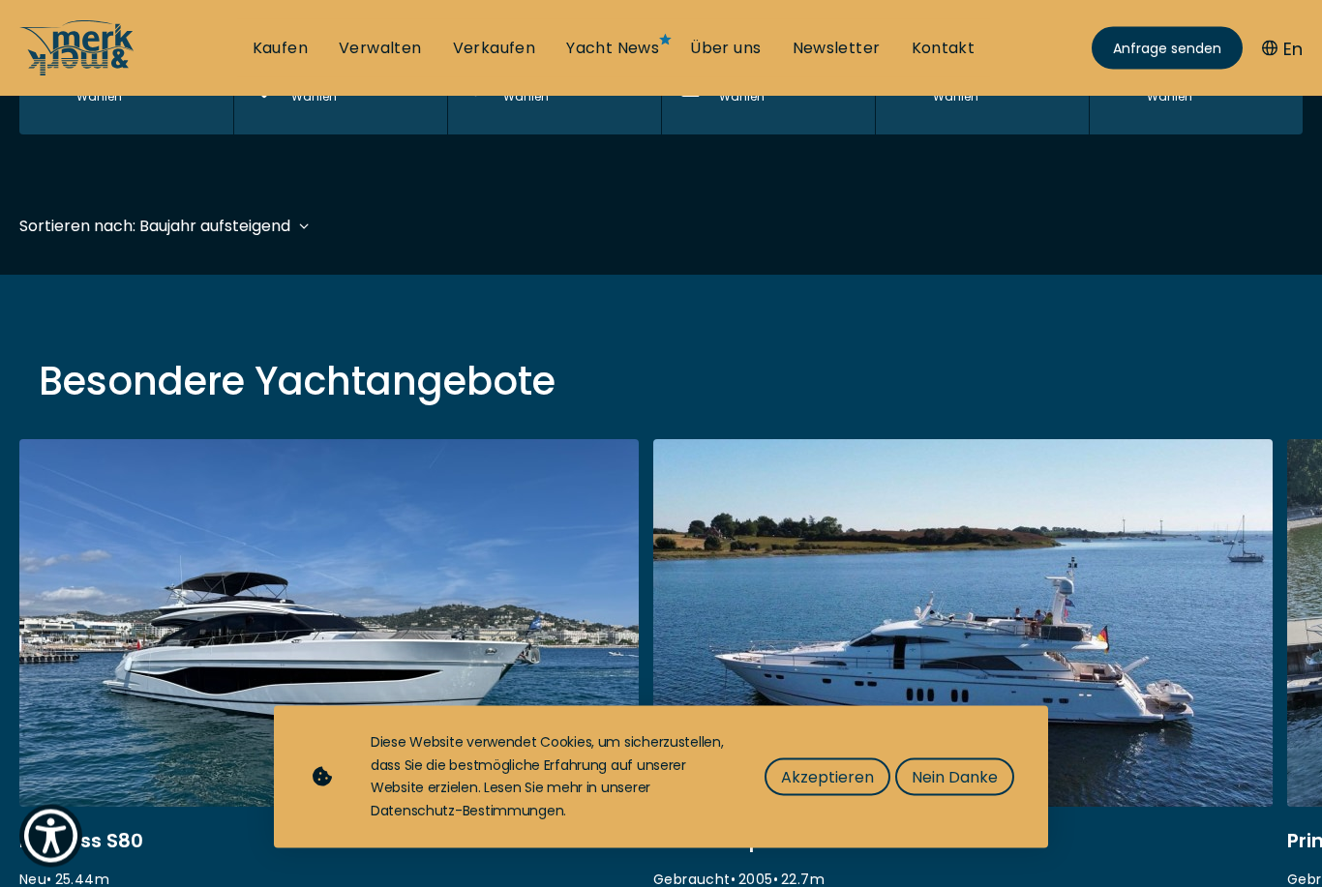
scroll to position [479, 0]
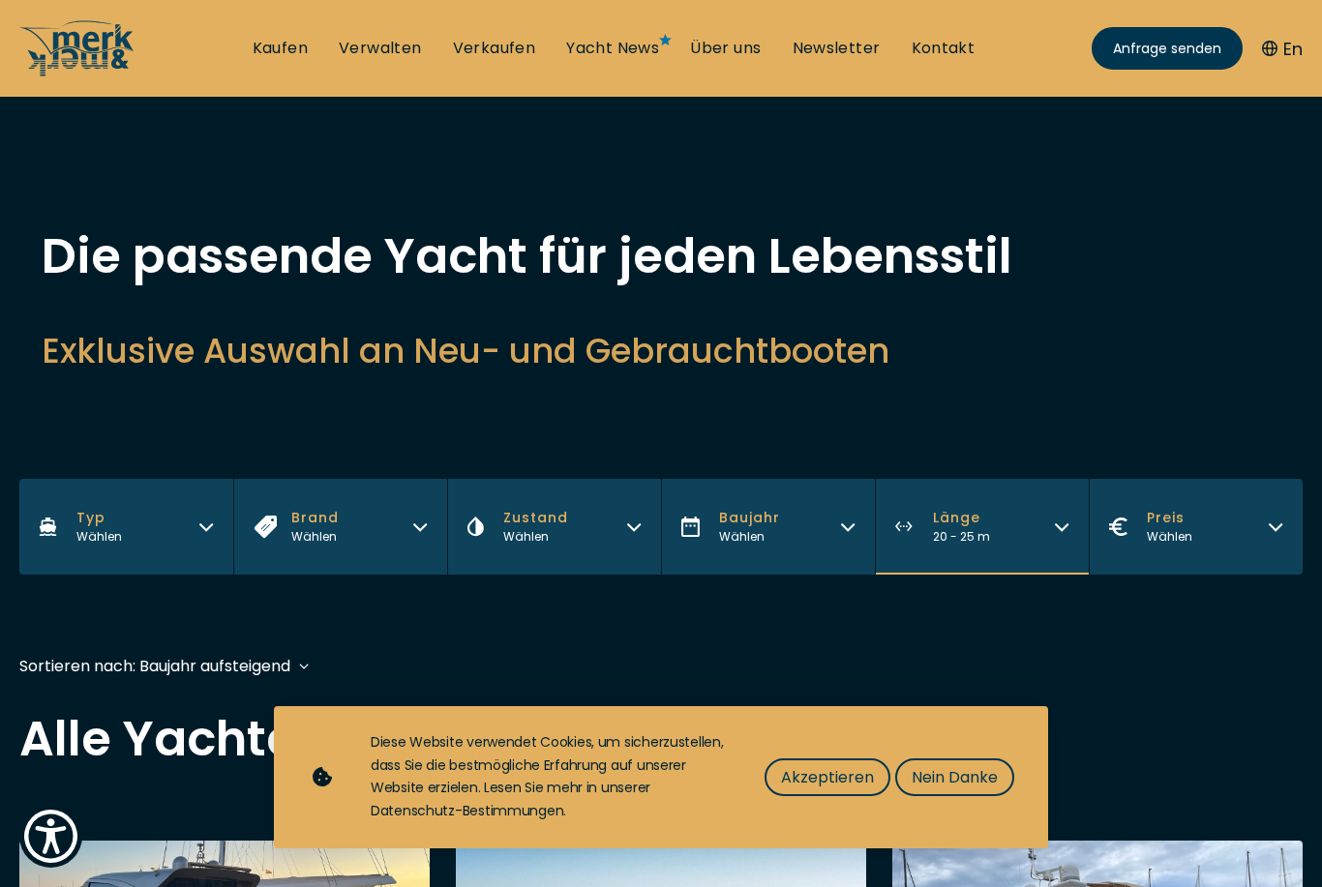
click at [174, 526] on button "Typ Wählen" at bounding box center [126, 527] width 214 height 96
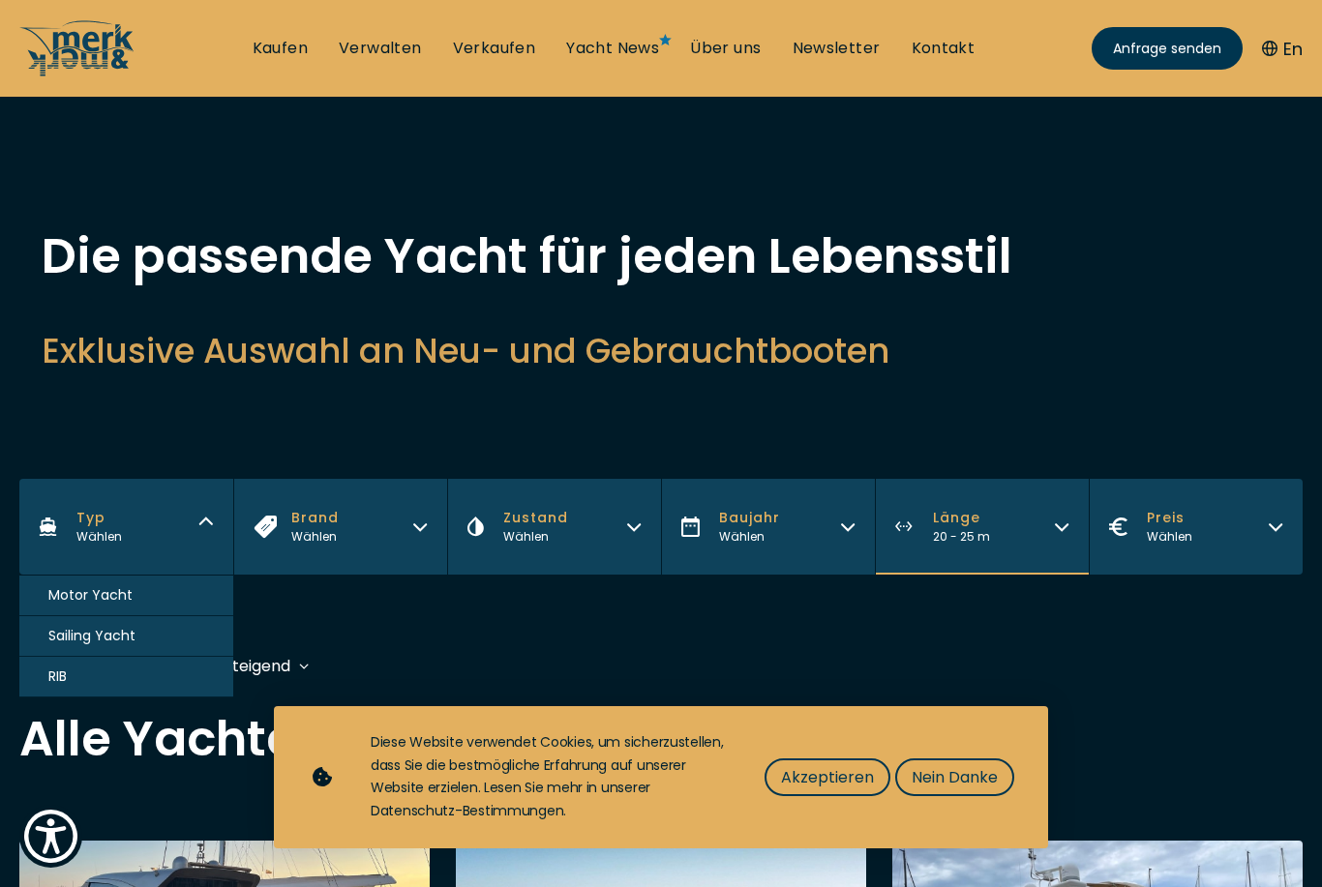
click at [65, 611] on button "Motor Yacht" at bounding box center [126, 596] width 214 height 41
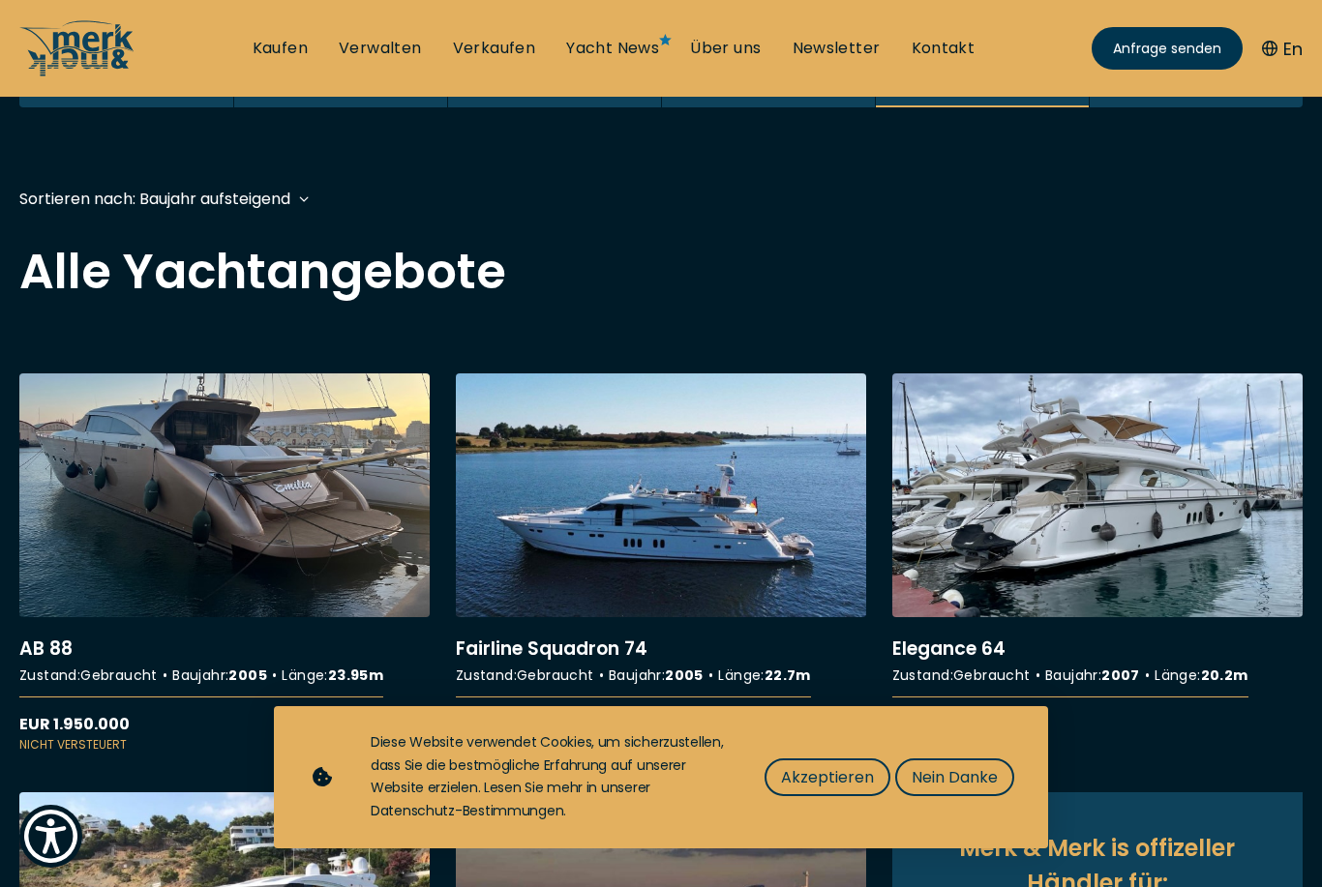
scroll to position [479, 0]
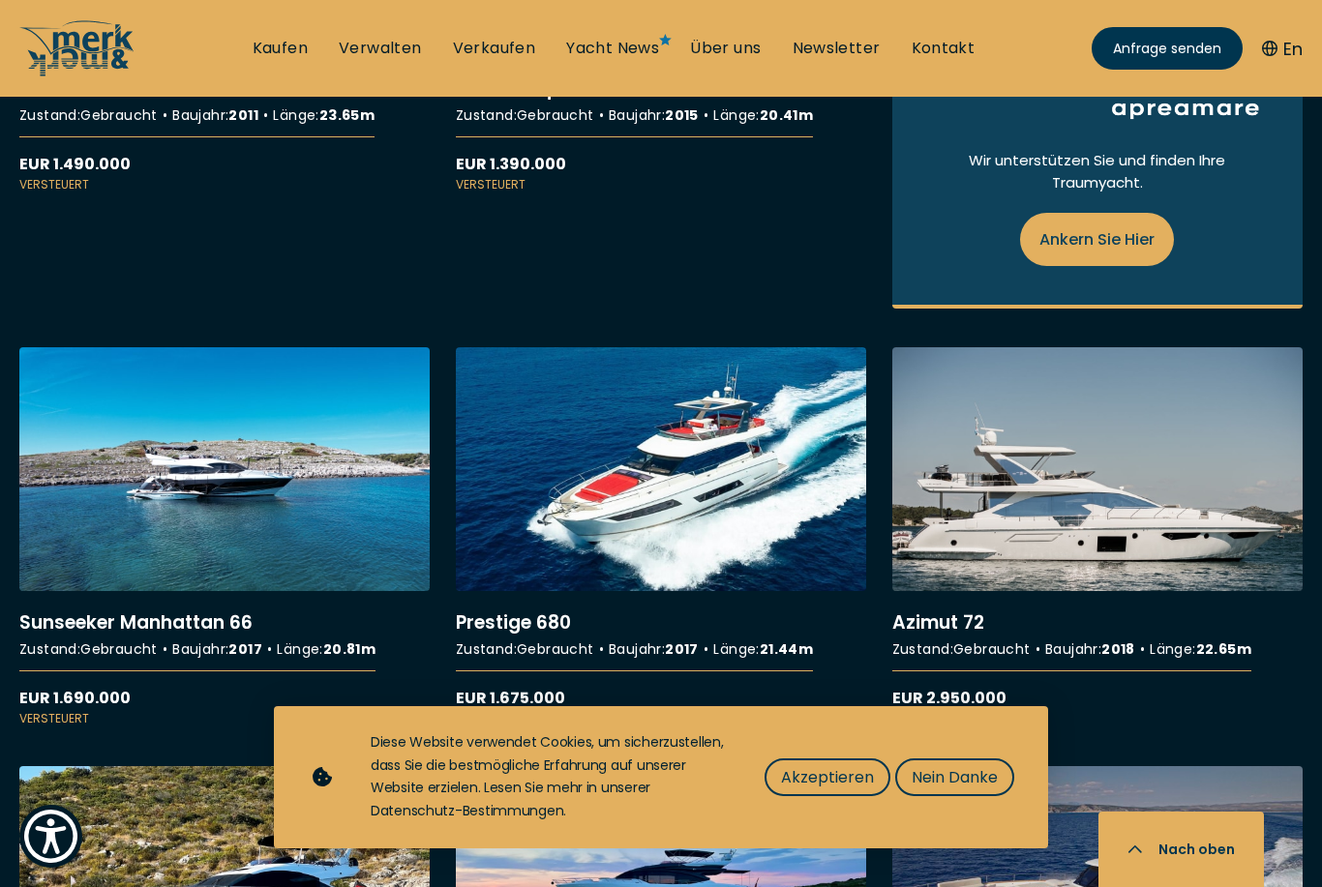
scroll to position [1439, 0]
